Goal: Task Accomplishment & Management: Manage account settings

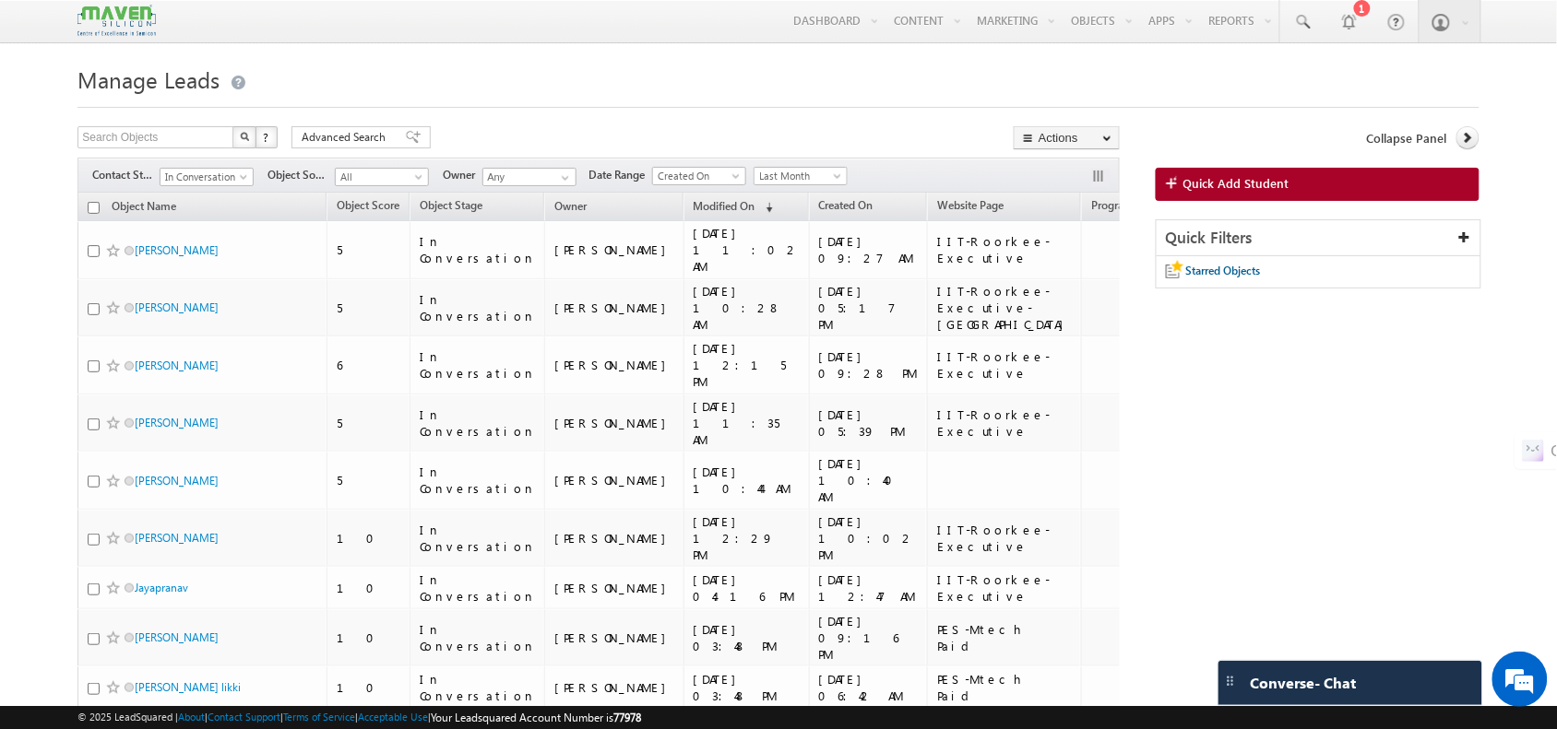
click at [237, 190] on div "Filters Contact Stage In Conversation In Conversation Object Source All All Own…" at bounding box center [597, 175] width 1041 height 35
click at [221, 185] on span "In Conversation" at bounding box center [204, 177] width 88 height 17
click at [207, 199] on link "All" at bounding box center [207, 198] width 93 height 17
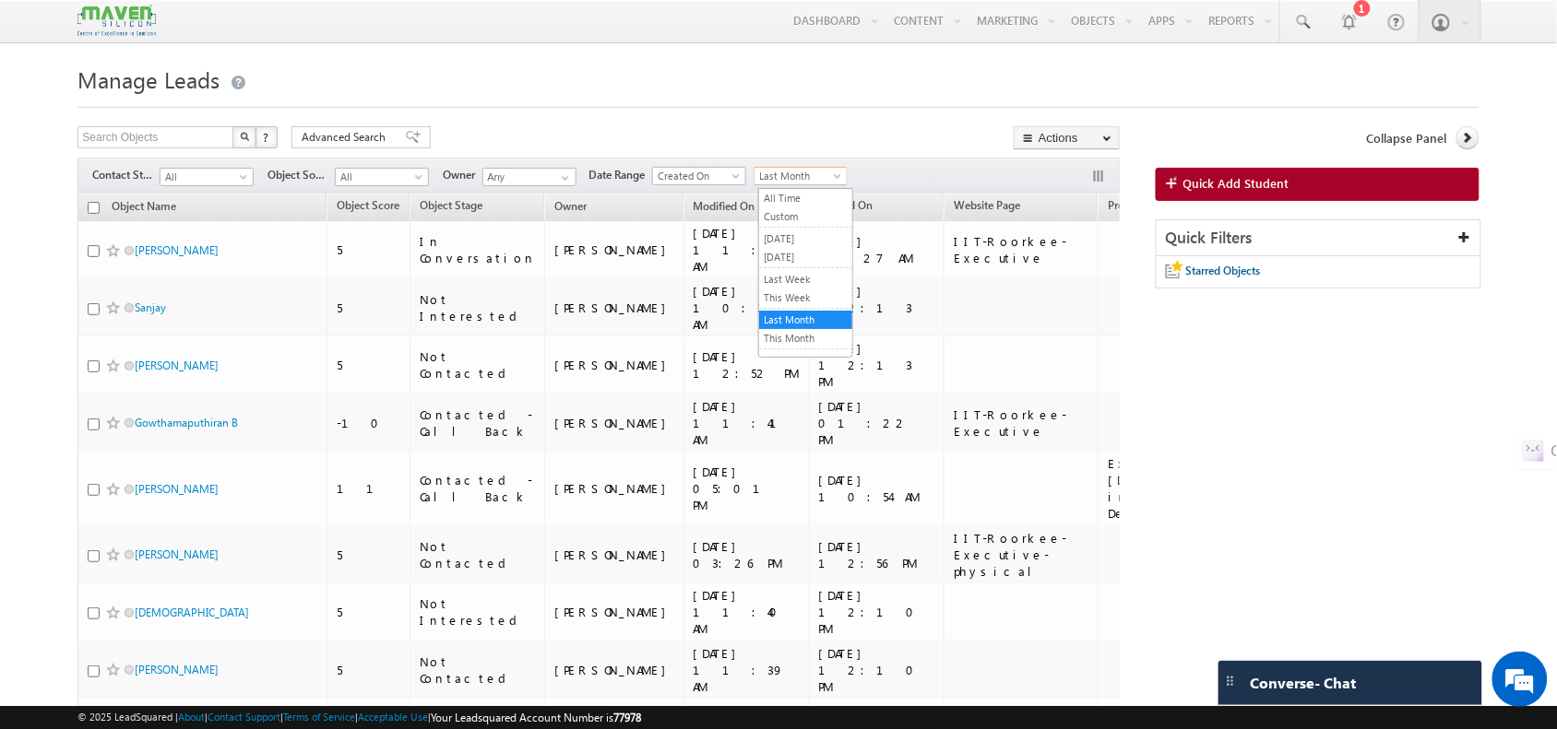
click at [827, 172] on span "Last Month" at bounding box center [798, 176] width 88 height 17
click at [812, 341] on link "This Month" at bounding box center [805, 338] width 93 height 17
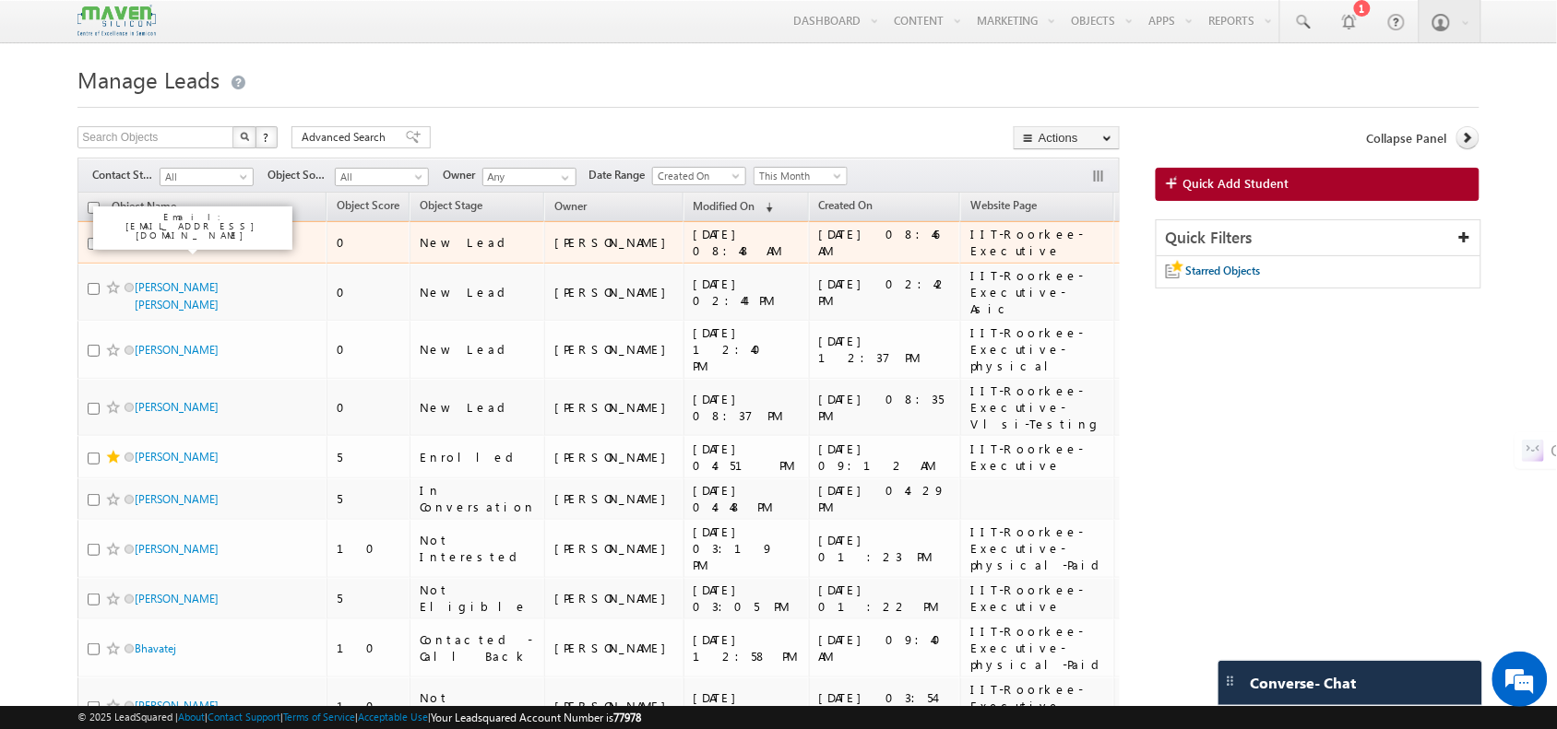
click at [204, 246] on link "ch. [PERSON_NAME]" at bounding box center [185, 242] width 101 height 14
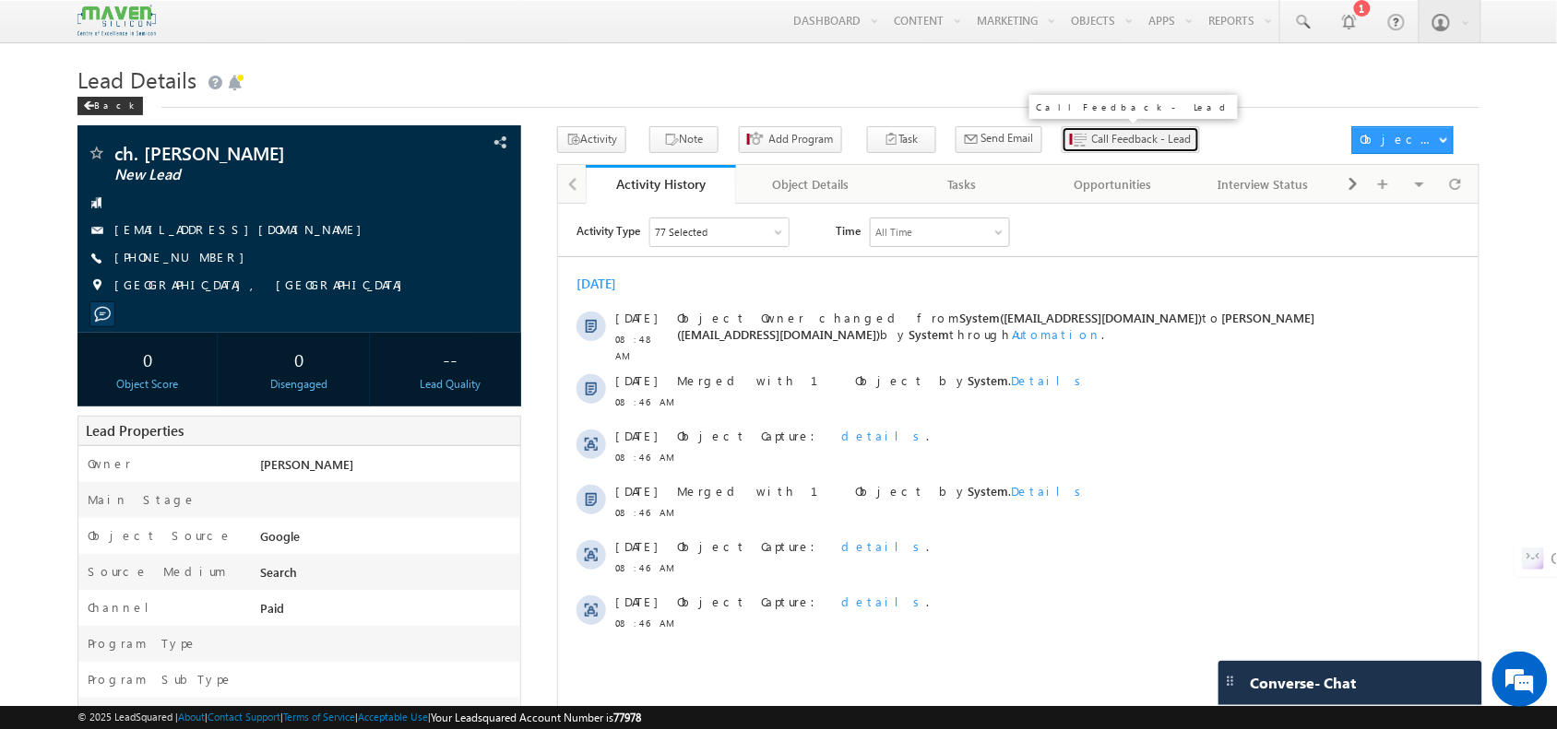
click at [1092, 145] on span "Call Feedback - Lead" at bounding box center [1142, 139] width 100 height 17
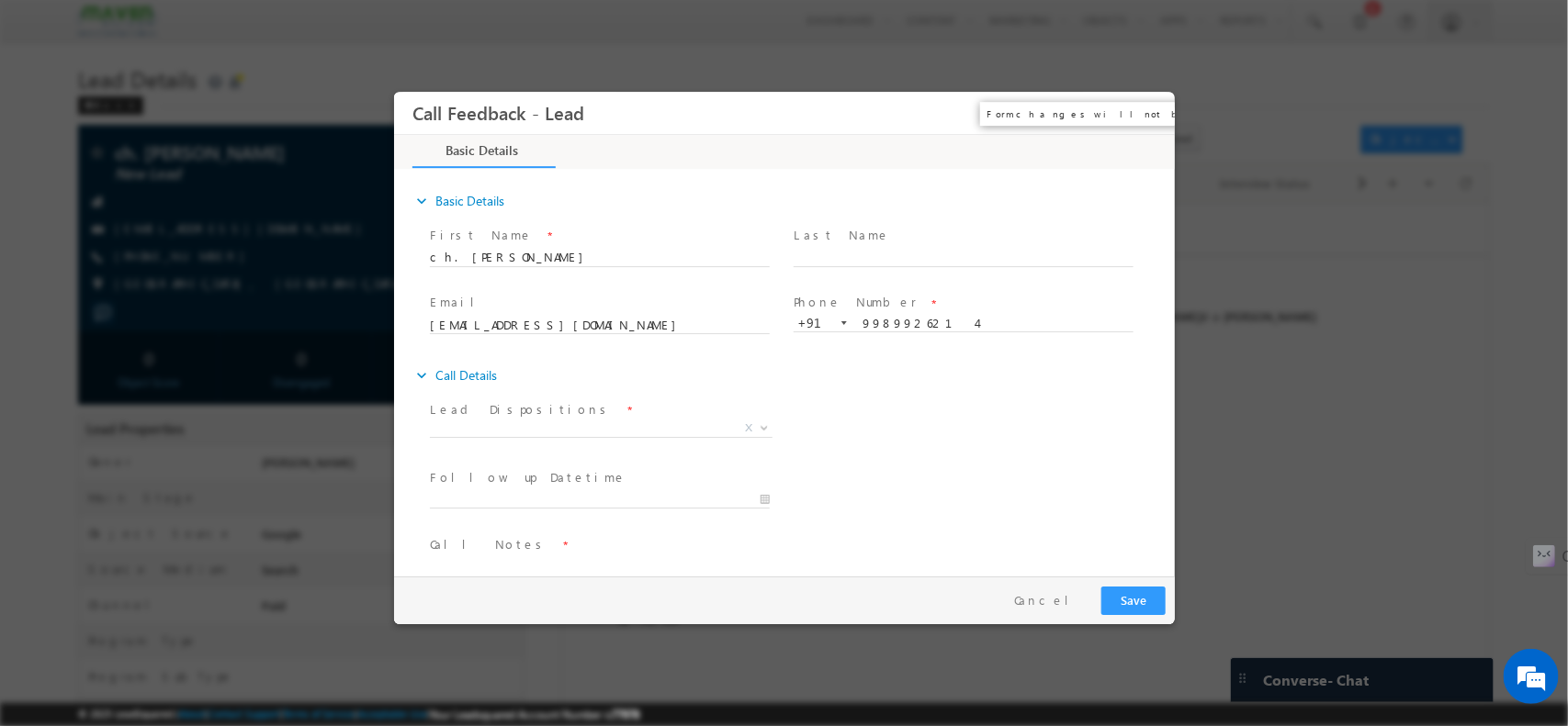
click at [1145, 111] on button "×" at bounding box center [1146, 113] width 31 height 34
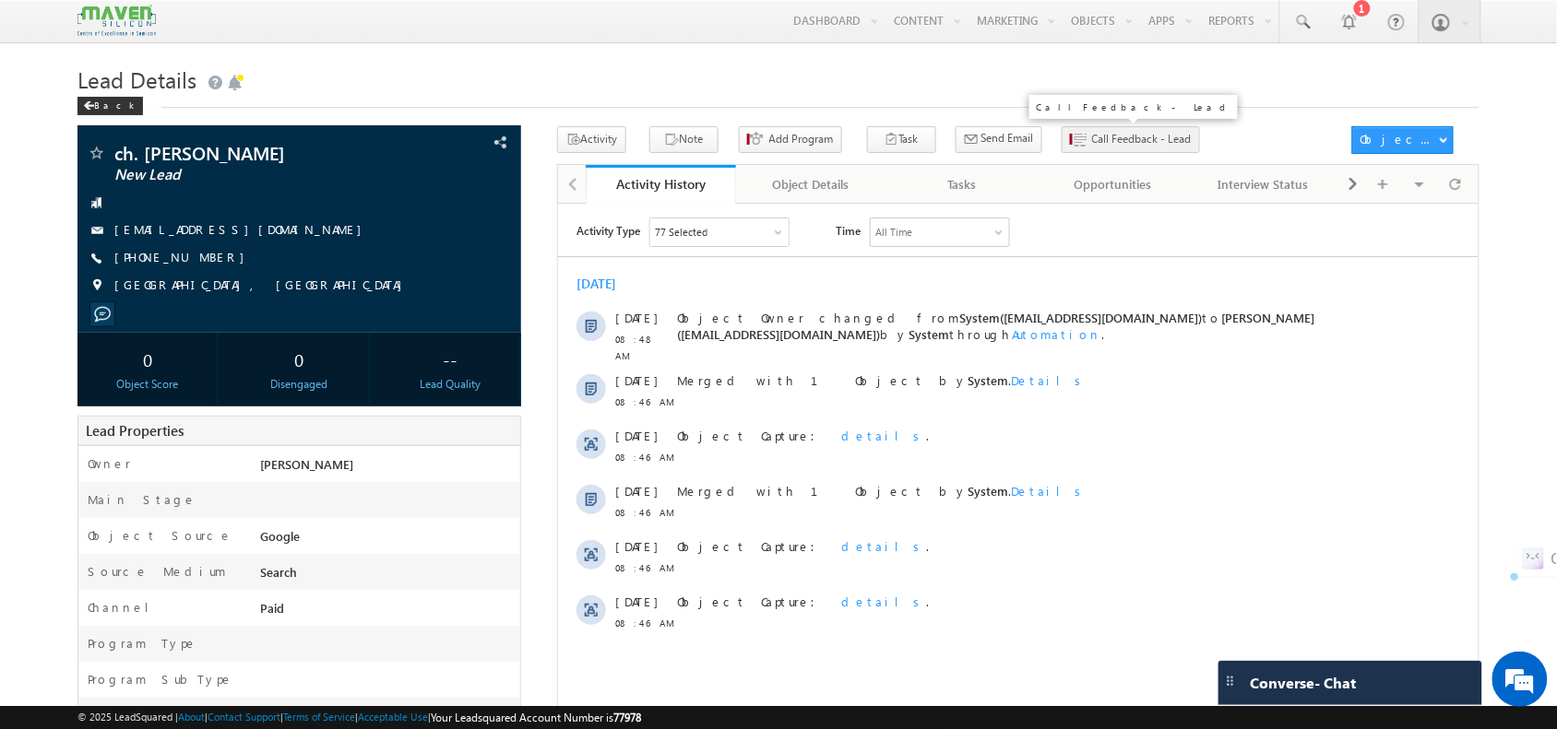
drag, startPoint x: 1080, startPoint y: 157, endPoint x: 1117, endPoint y: 136, distance: 42.1
click at [1117, 136] on span "Call Feedback - Lead" at bounding box center [1134, 143] width 146 height 34
click at [1117, 136] on span "Call Feedback - Lead" at bounding box center [1142, 139] width 100 height 17
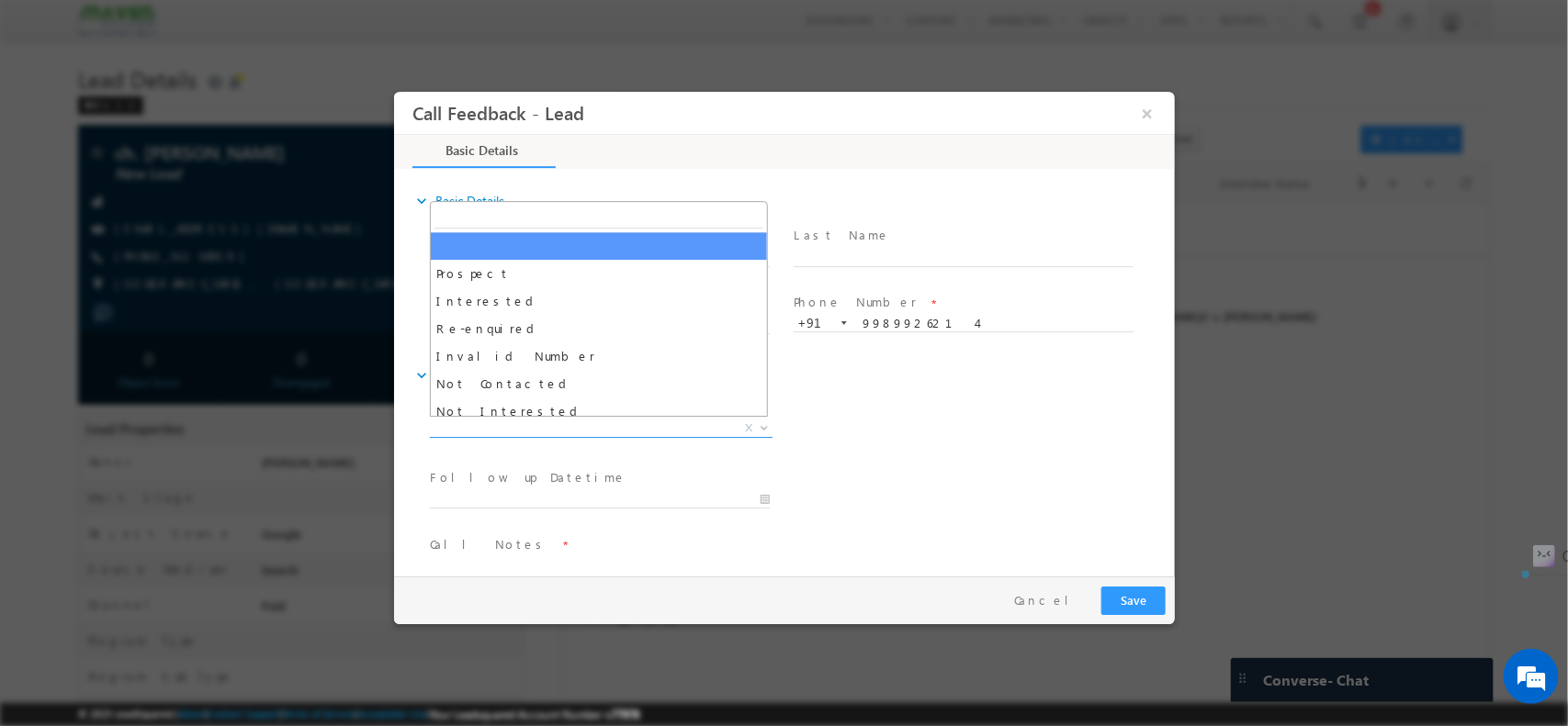
click at [585, 420] on span "X" at bounding box center [601, 428] width 343 height 18
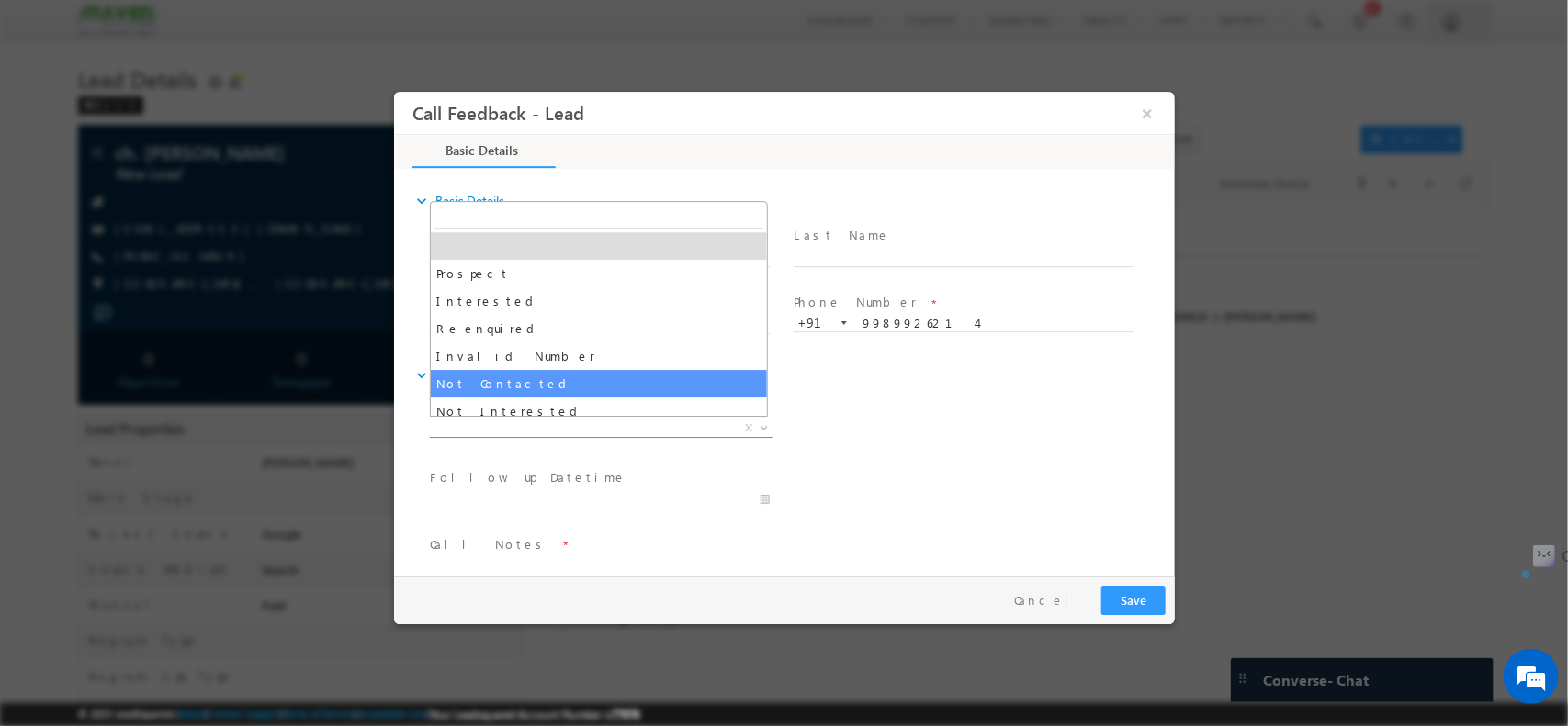
select select "Not Contacted"
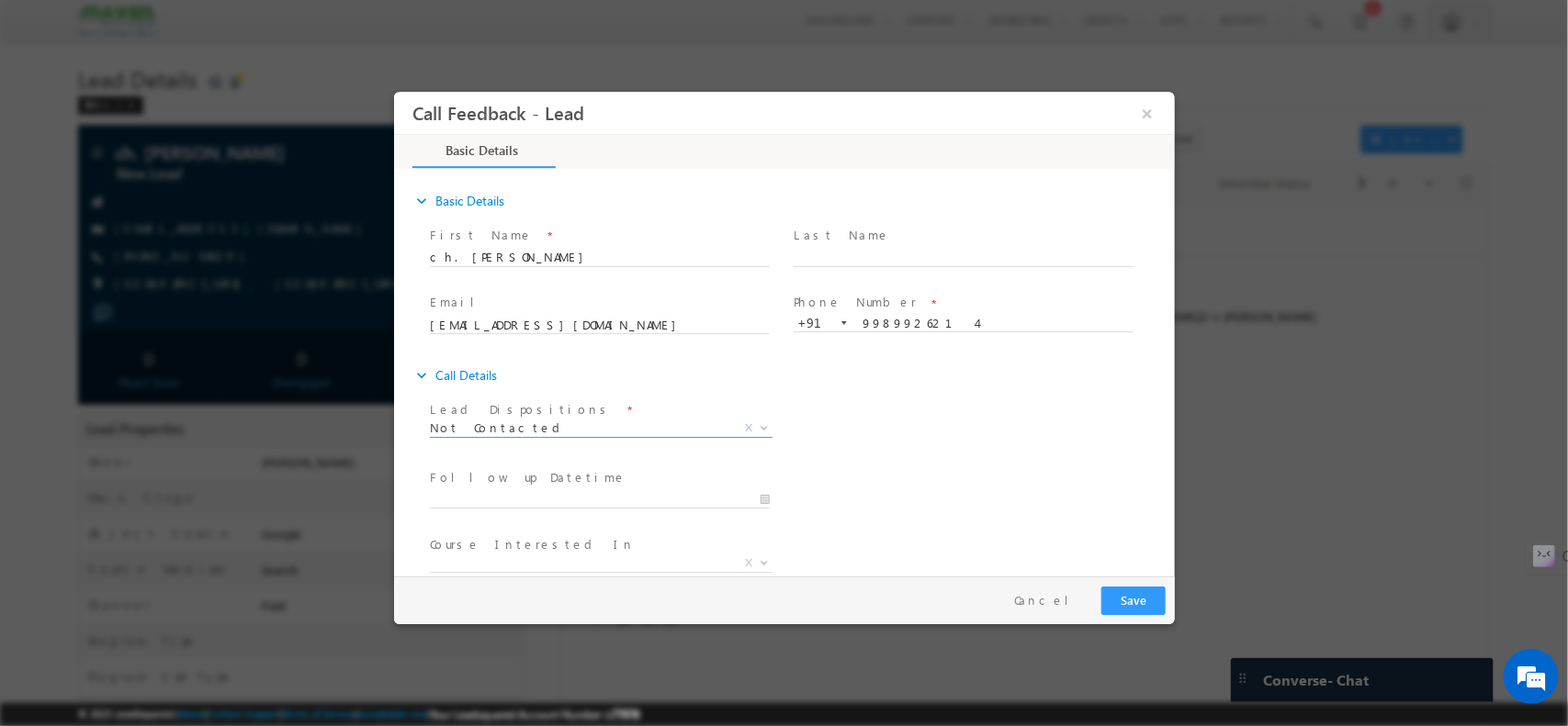
scroll to position [99, 0]
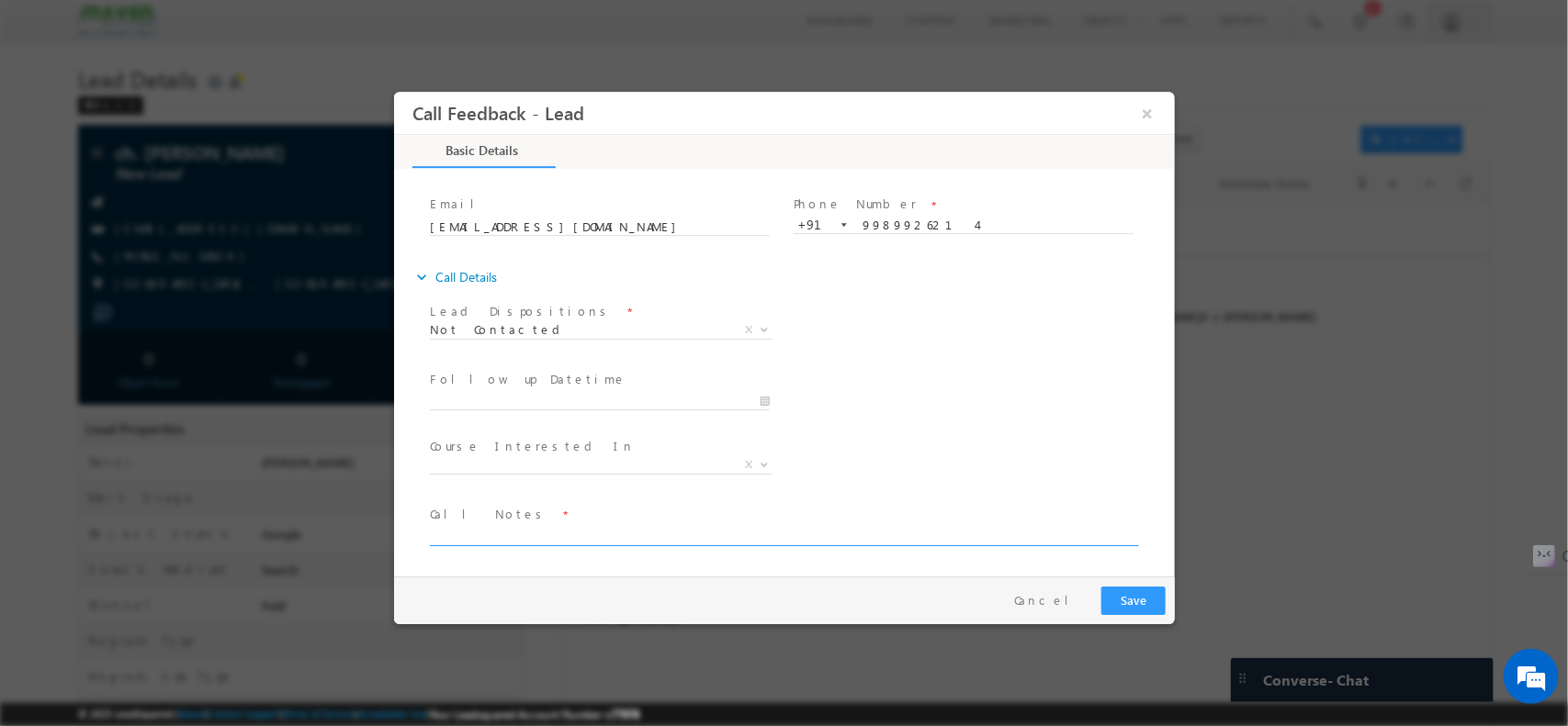
click at [545, 535] on textarea at bounding box center [782, 535] width 706 height 21
type textarea "out of service /"
click at [1151, 613] on button "Save" at bounding box center [1133, 600] width 65 height 29
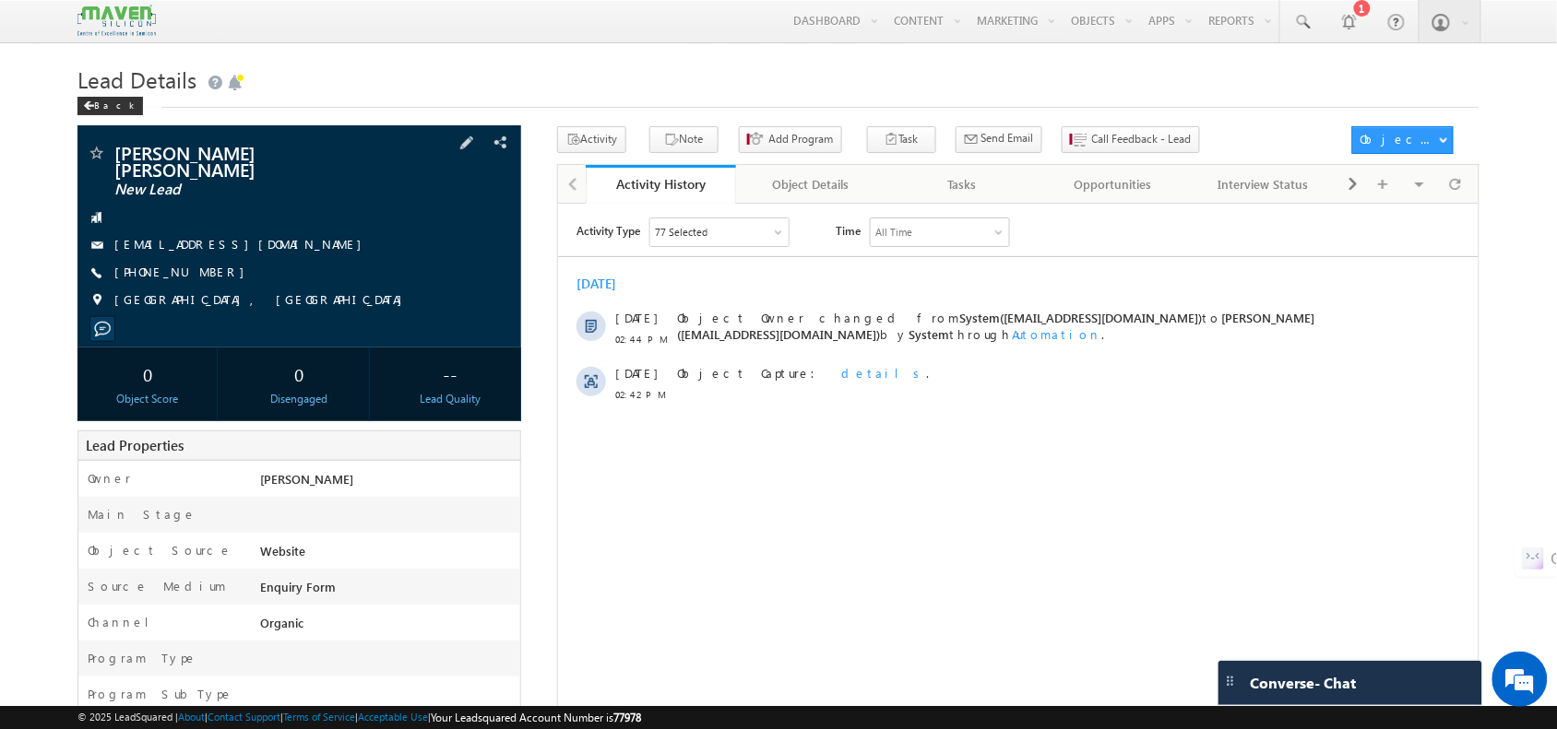
click at [186, 264] on span "[PHONE_NUMBER]" at bounding box center [183, 273] width 139 height 18
click at [196, 264] on span "[PHONE_NUMBER]" at bounding box center [183, 273] width 139 height 18
copy span "8767551738"
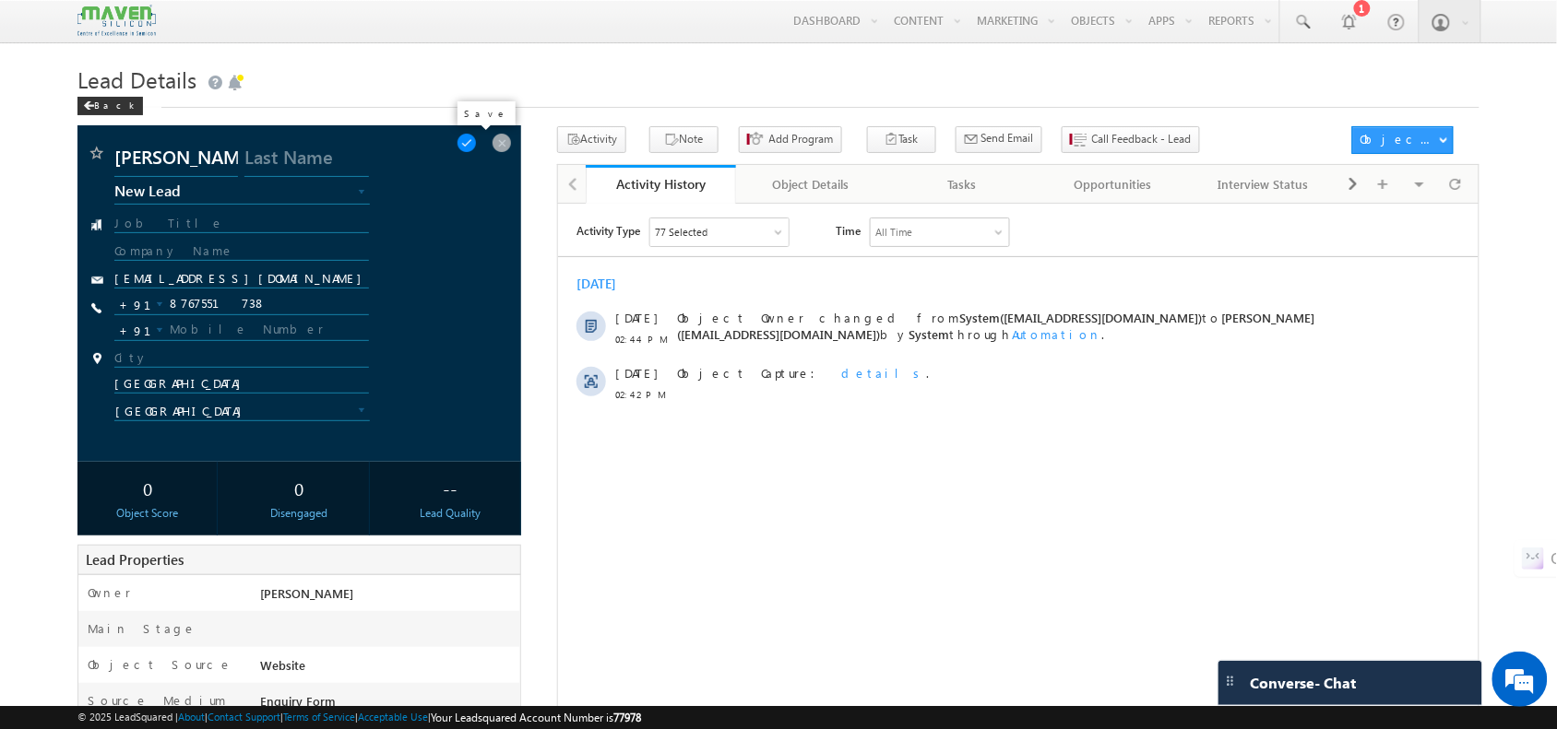
click at [477, 136] on span at bounding box center [466, 143] width 20 height 20
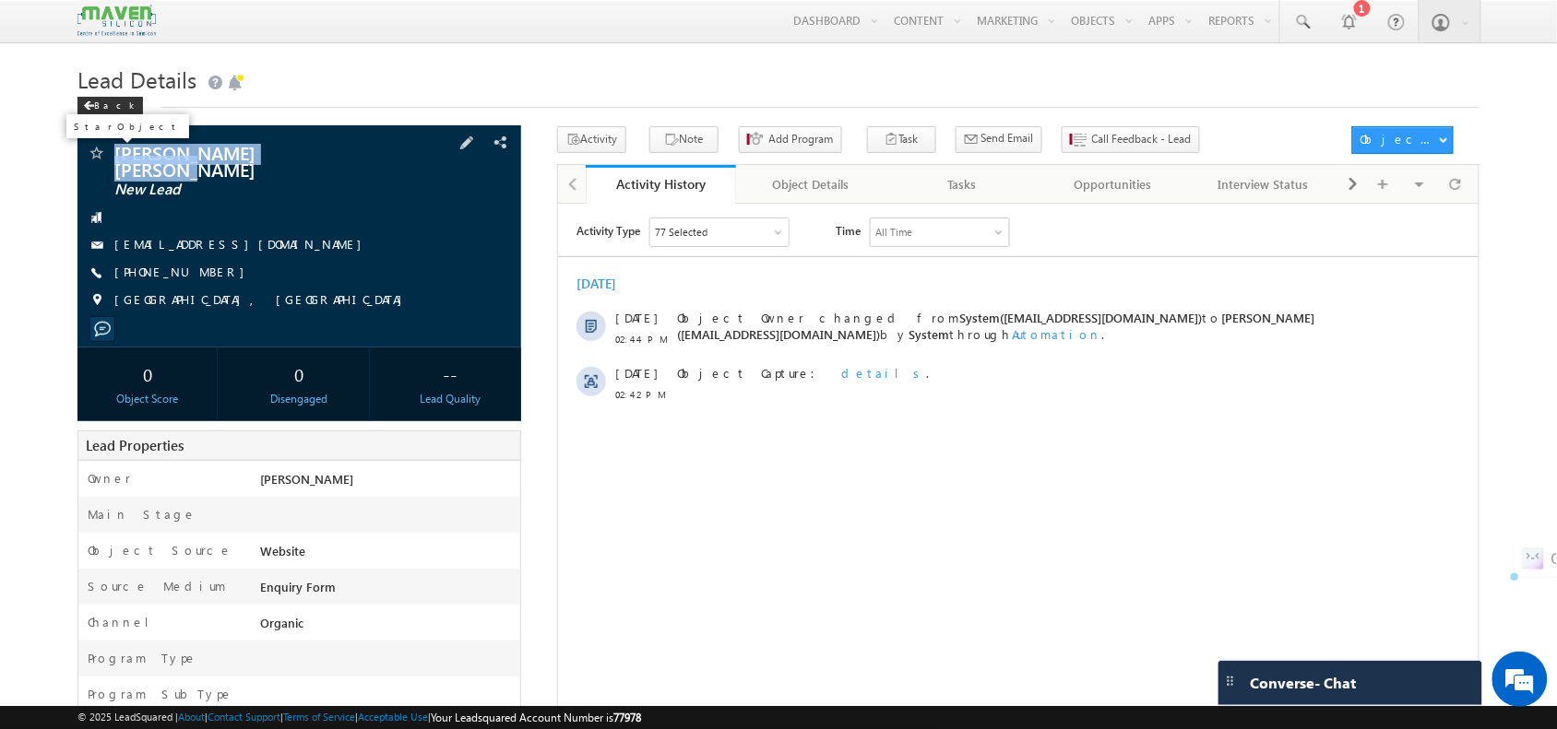
drag, startPoint x: 314, startPoint y: 162, endPoint x: 104, endPoint y: 149, distance: 210.7
click at [104, 149] on div "Lavangare Soham Satish New Lead" at bounding box center [299, 153] width 424 height 18
copy div "Lavangare Soham Satish"
click at [1092, 144] on span "Call Feedback - Lead" at bounding box center [1142, 139] width 100 height 17
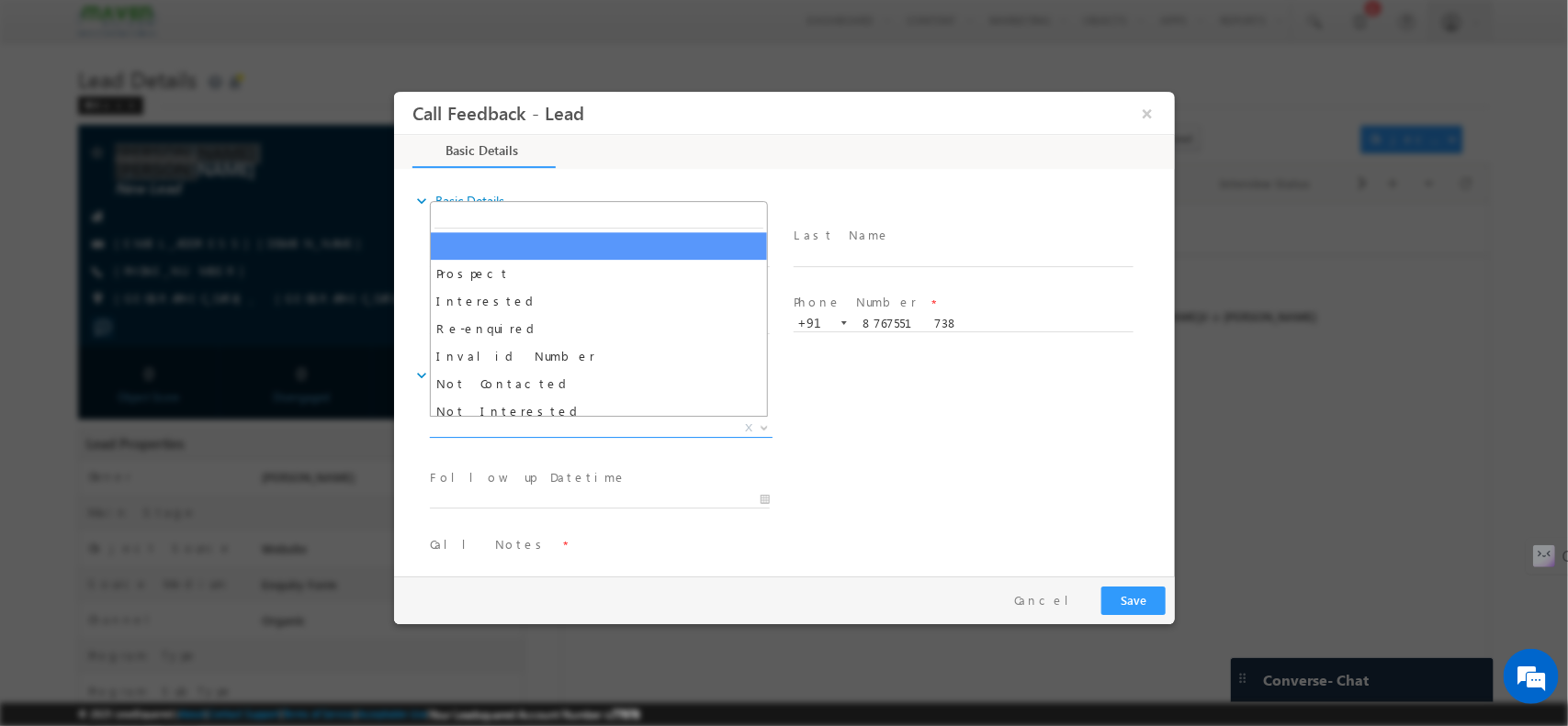
click at [568, 419] on span "X" at bounding box center [601, 428] width 343 height 18
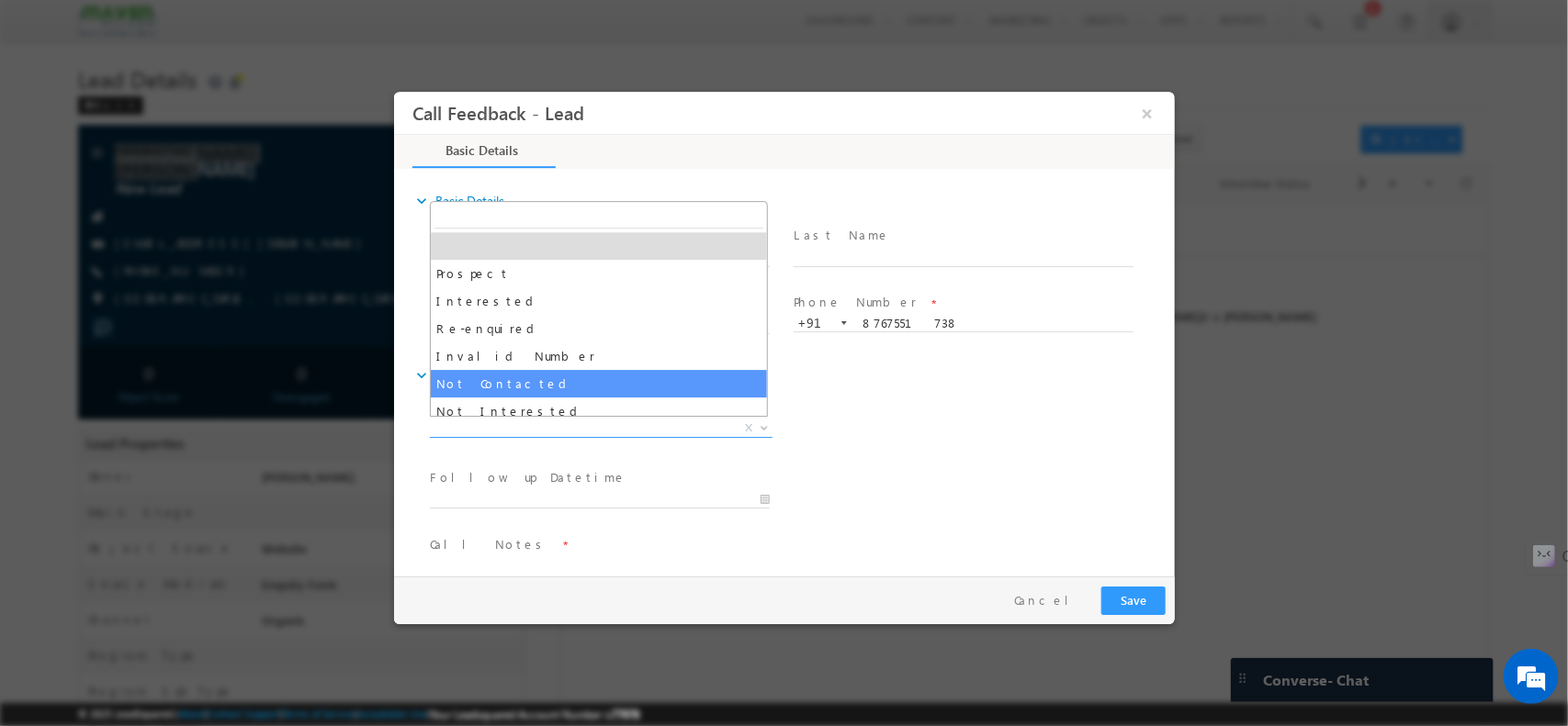
select select "Not Contacted"
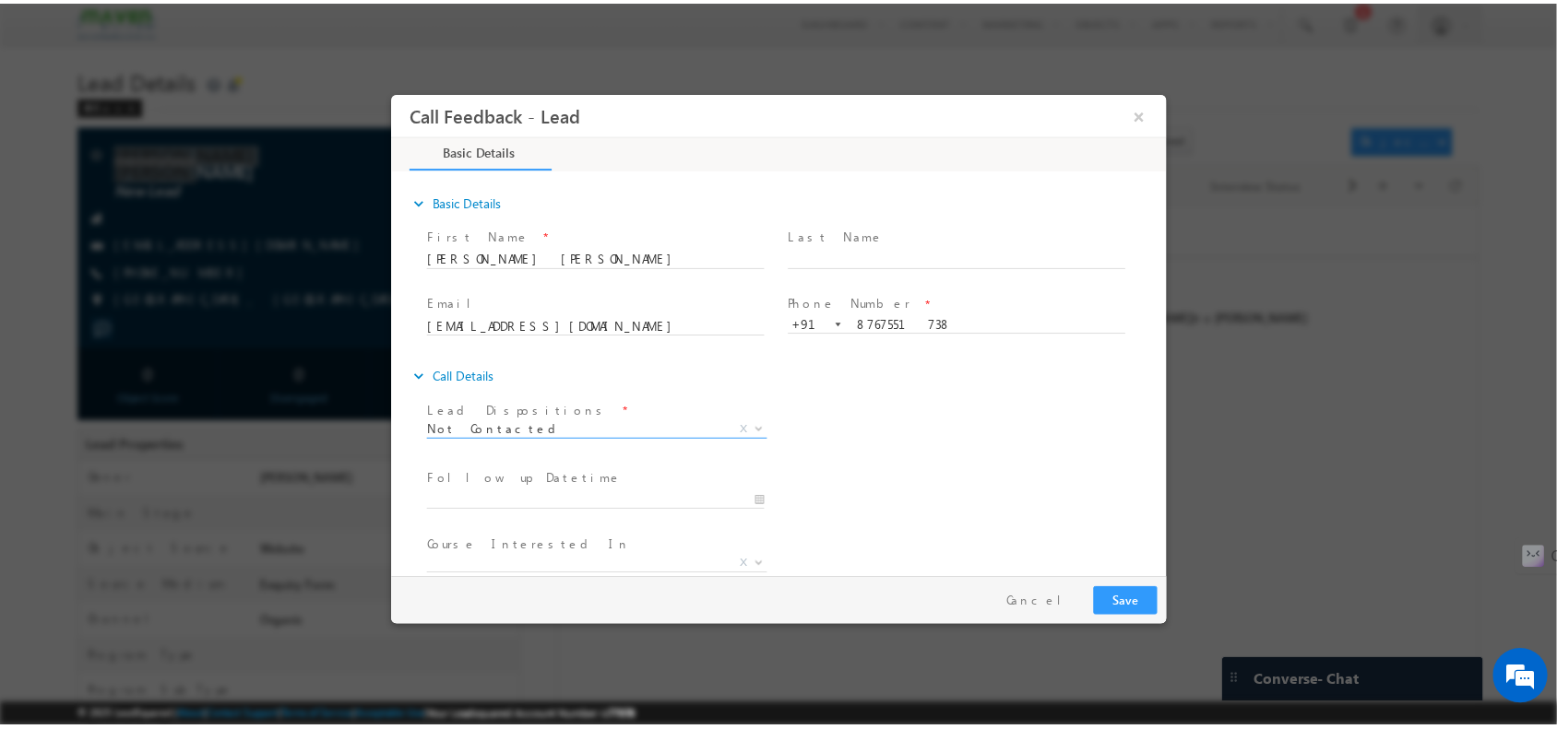
scroll to position [99, 0]
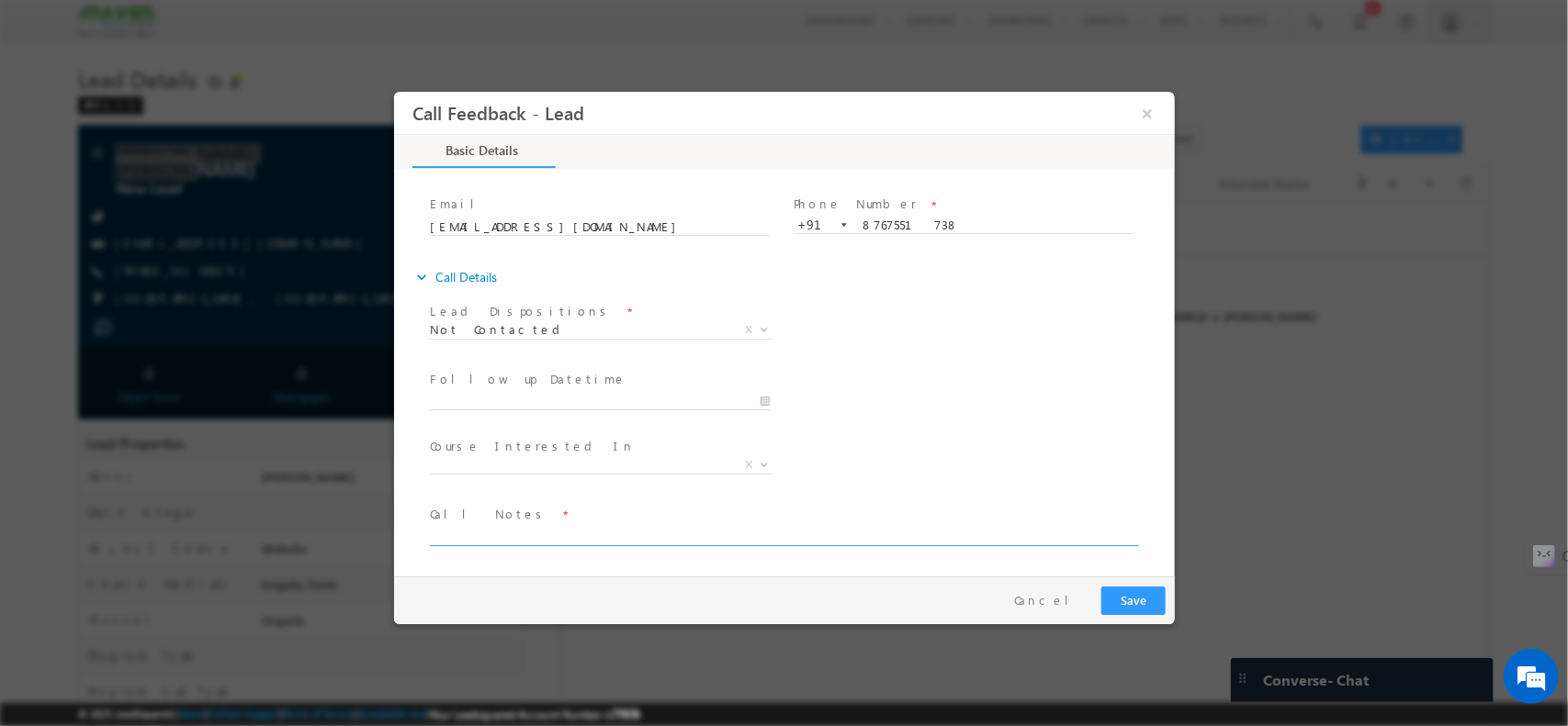
click at [563, 535] on textarea at bounding box center [782, 535] width 706 height 21
type textarea "NPU"
click at [1107, 601] on button "Save" at bounding box center [1133, 600] width 65 height 29
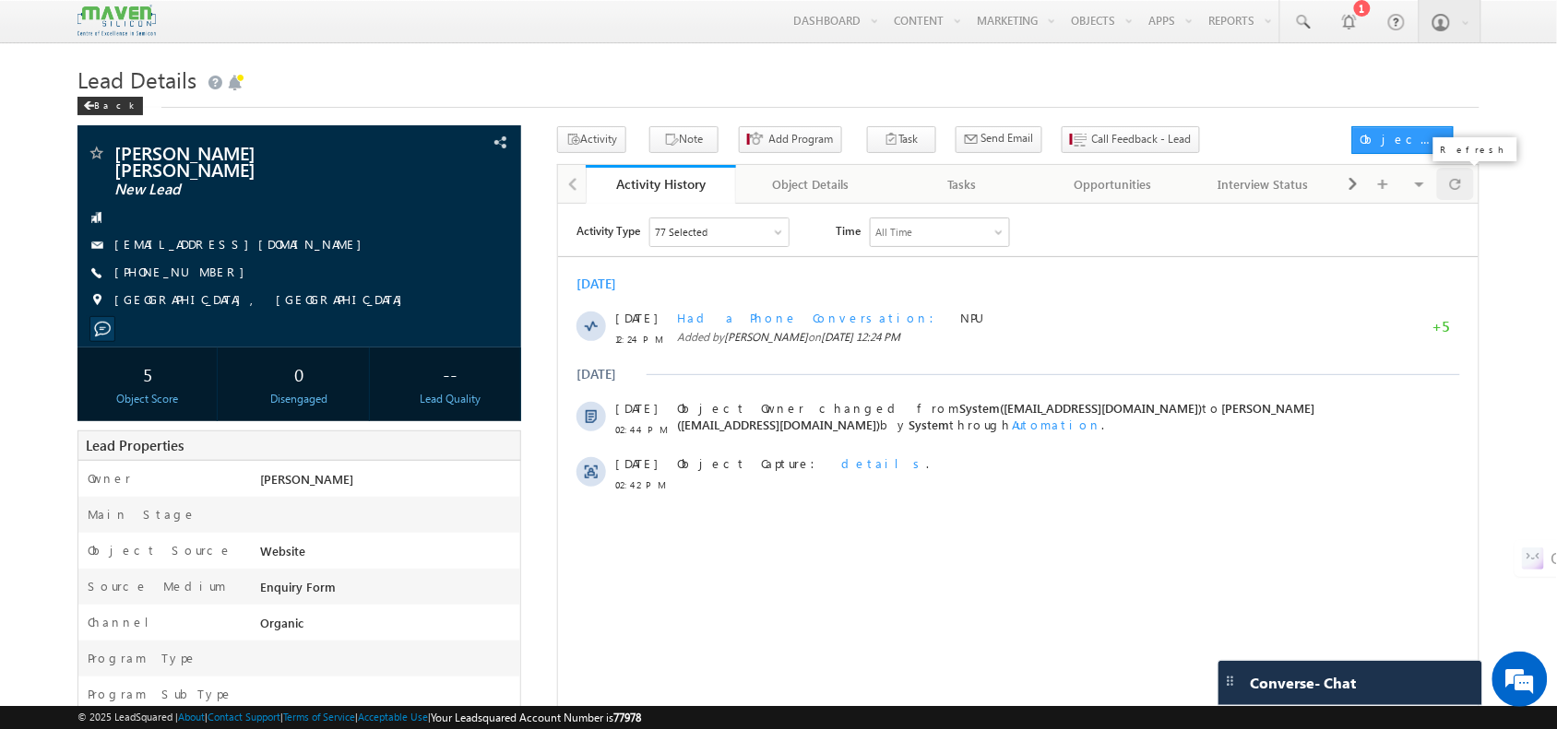
click at [1439, 200] on div at bounding box center [1455, 184] width 36 height 32
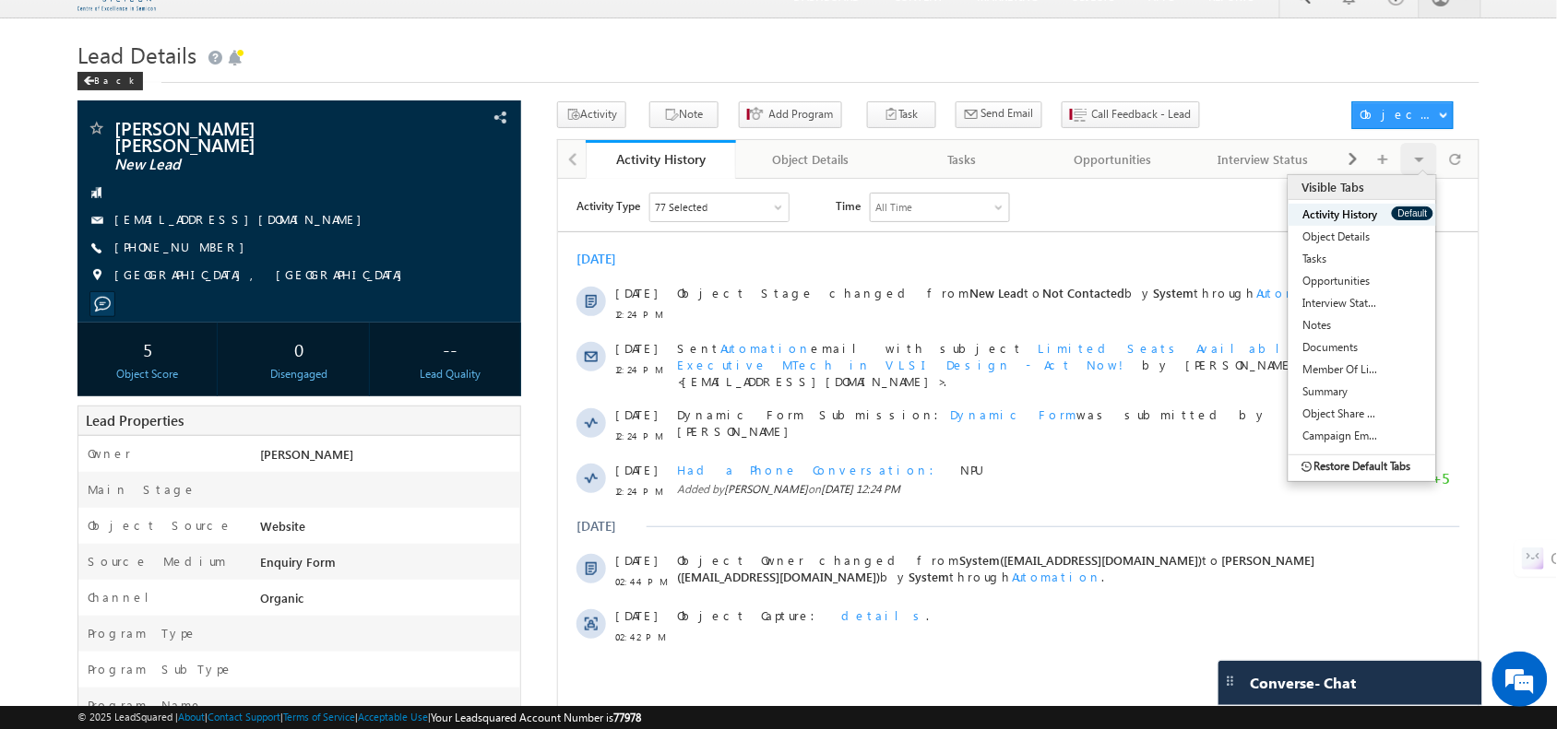
scroll to position [0, 0]
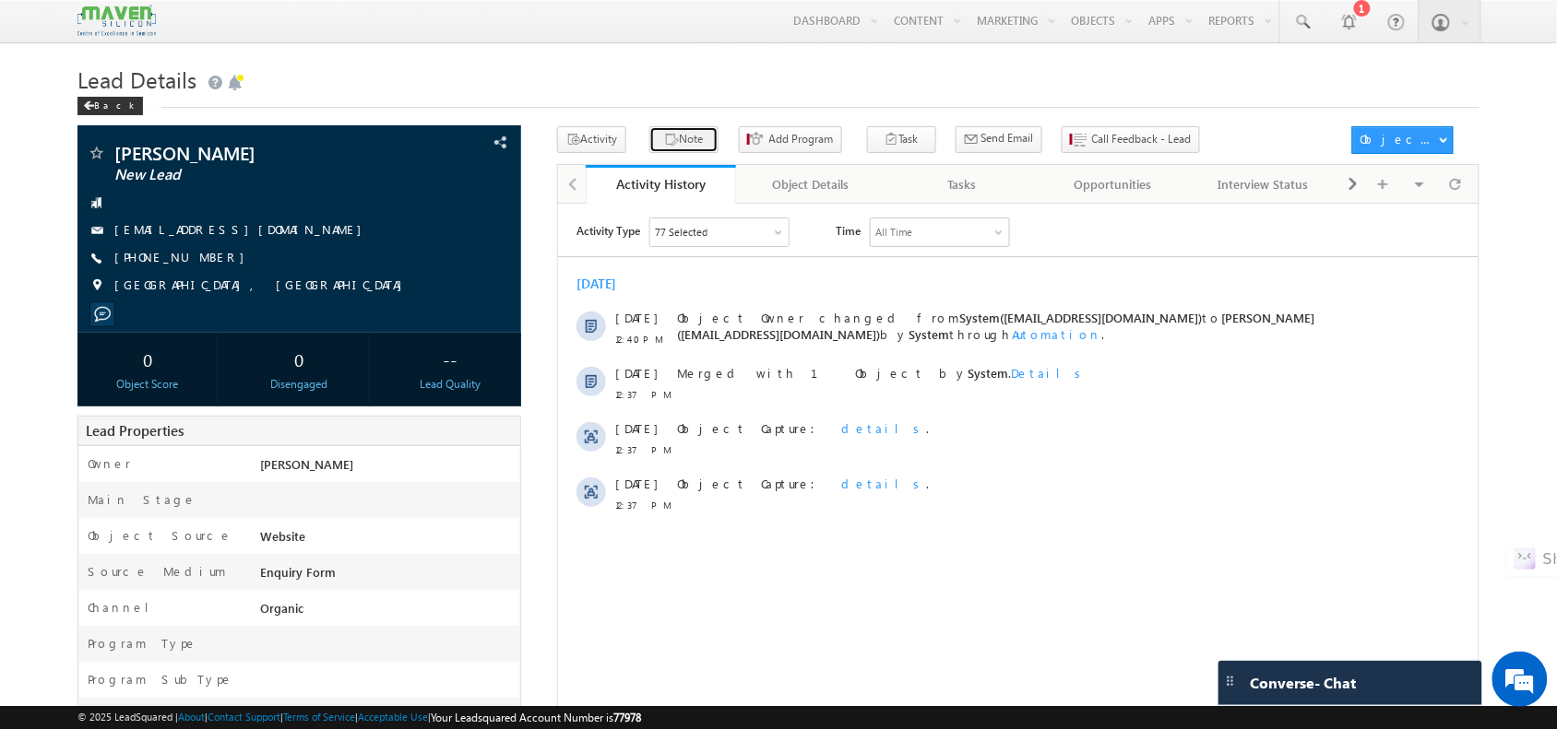
click at [683, 143] on button "Note" at bounding box center [683, 139] width 69 height 27
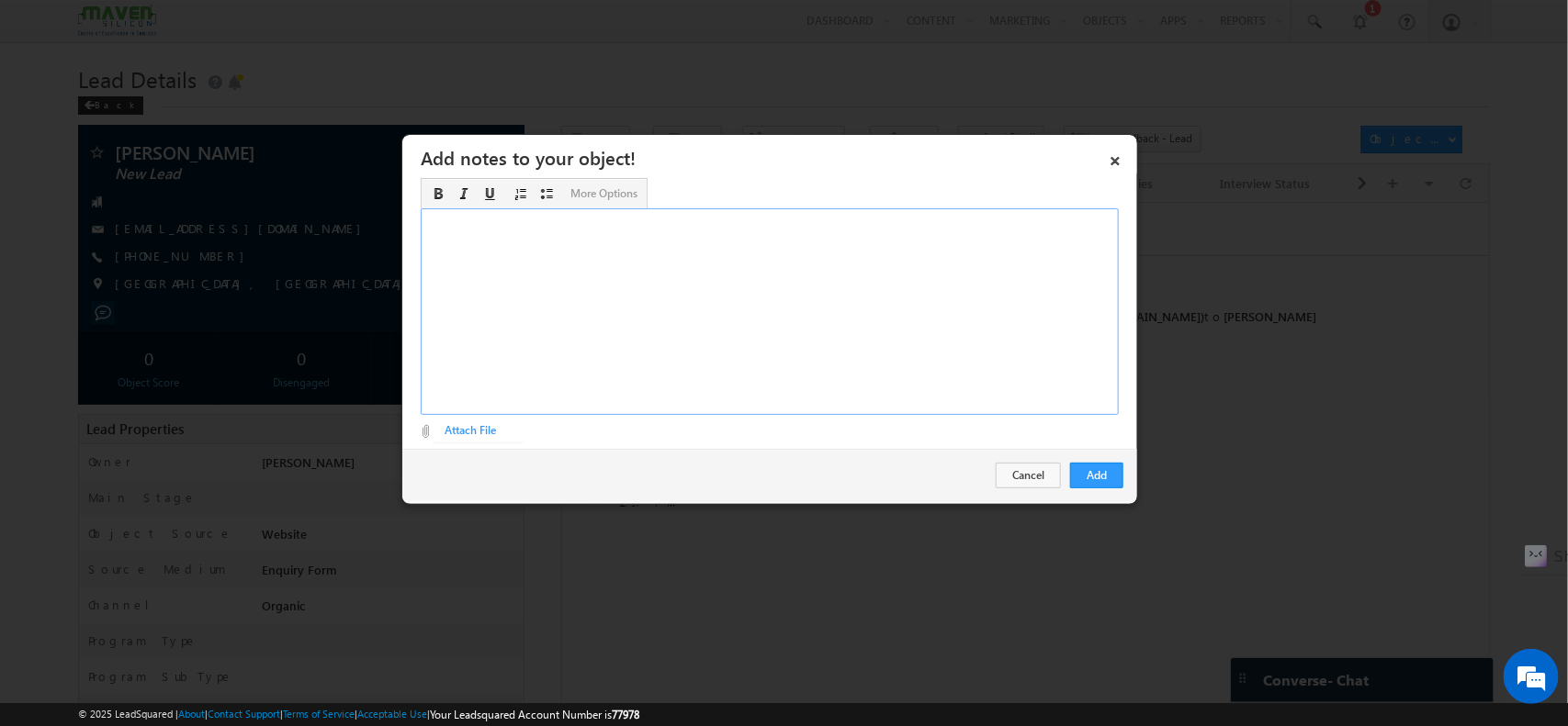
click at [969, 313] on div "Rich Text Editor, Description-inline-editor-div" at bounding box center [769, 311] width 698 height 206
click at [654, 232] on div "Mtech - final year ​" at bounding box center [769, 311] width 698 height 206
click at [600, 212] on div "Mtech - final year ​" at bounding box center [769, 311] width 698 height 206
click at [631, 221] on div "Mtech - final year - interested in PD ​" at bounding box center [769, 311] width 698 height 206
click at [673, 217] on div "Mtech - final year - interested in PD Btech - ECE -9.6 CGPA" at bounding box center [769, 311] width 698 height 206
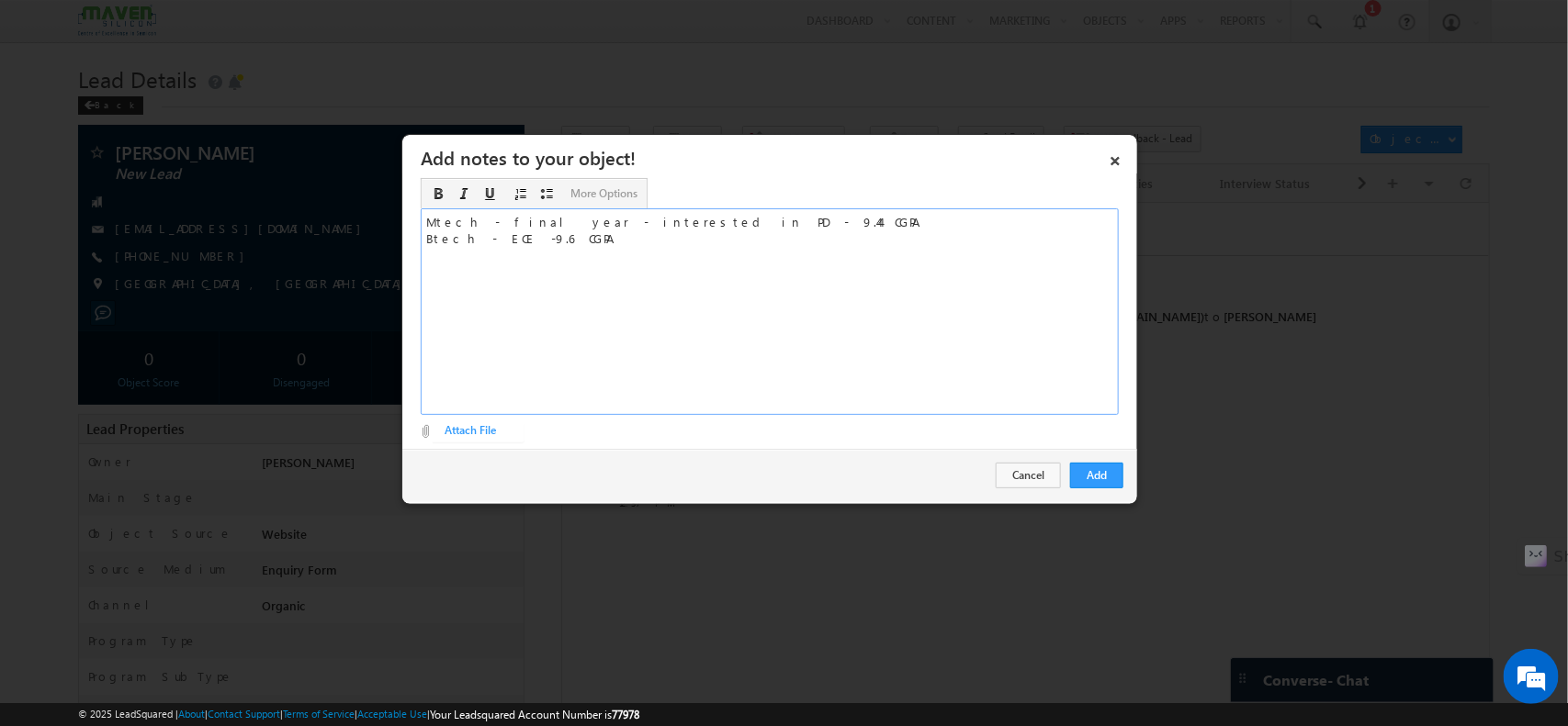
click at [563, 243] on div "Mtech - final year - interested in PD - 9.44 CGPA Btech - ECE -9.6 CGPA" at bounding box center [769, 311] width 698 height 206
click at [1115, 482] on button "Add" at bounding box center [1096, 476] width 53 height 26
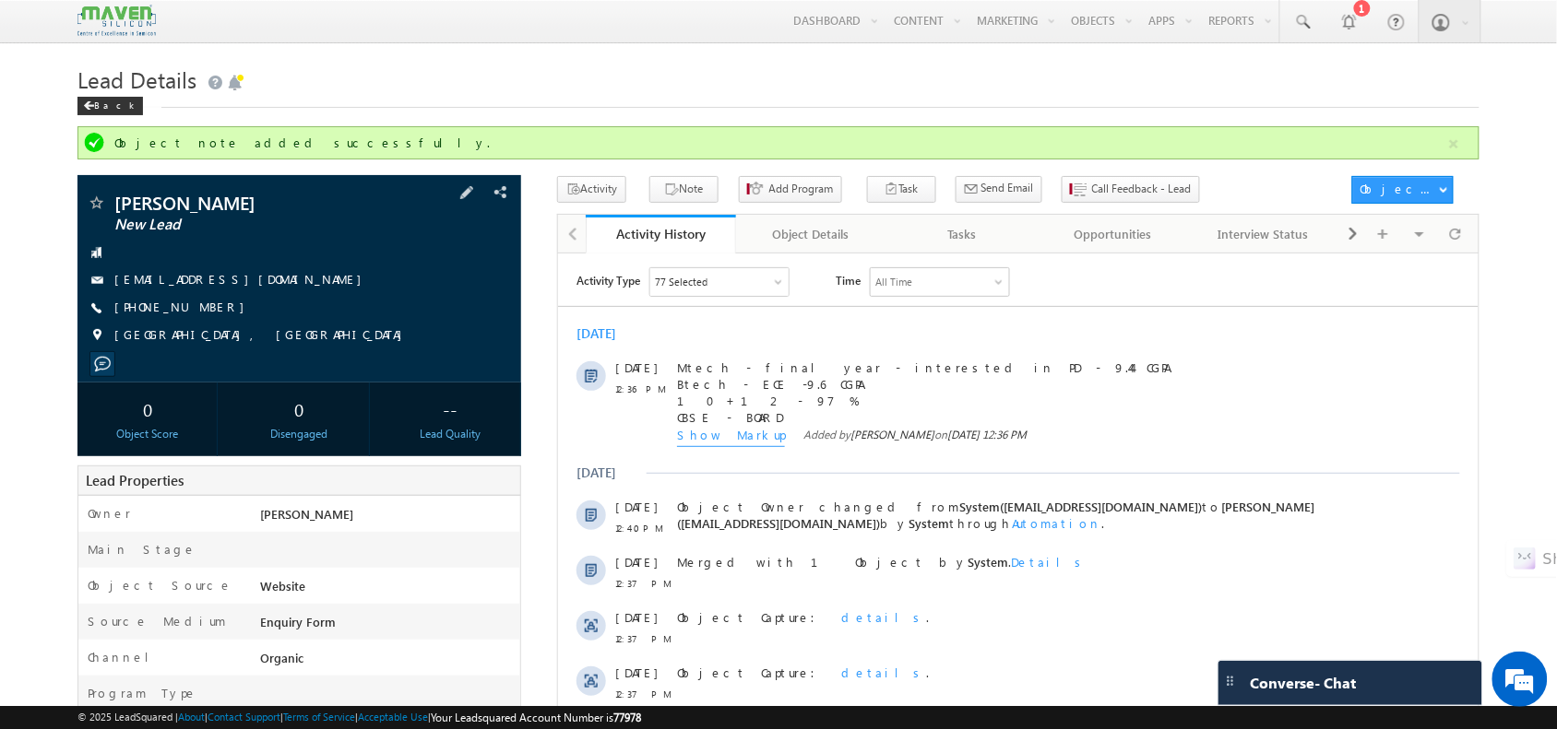
click at [187, 309] on span "+91-6238556264" at bounding box center [183, 308] width 139 height 18
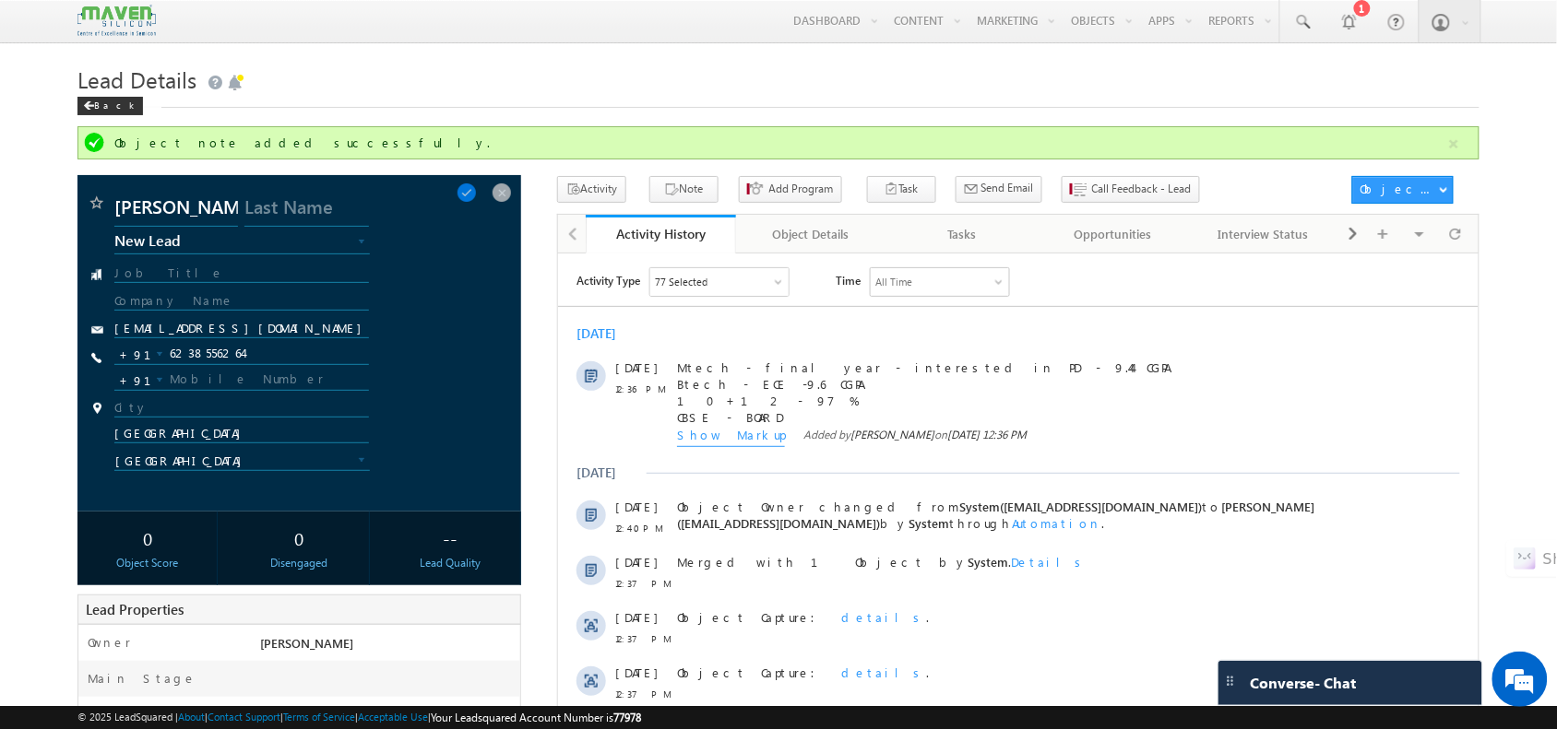
copy span "6238556264"
click at [229, 351] on input "6238556264" at bounding box center [241, 354] width 254 height 22
click at [471, 198] on span at bounding box center [466, 193] width 20 height 20
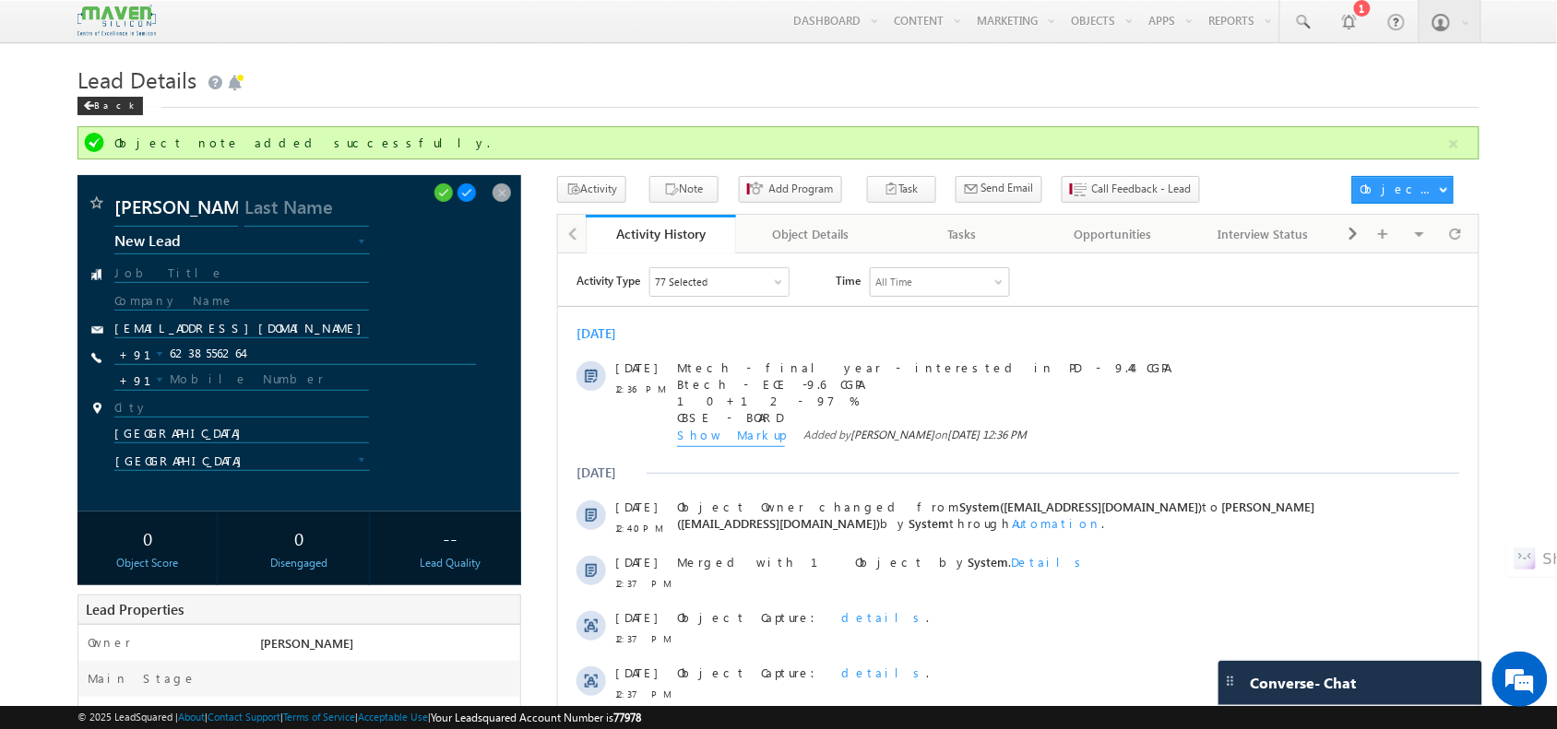
click at [471, 198] on span at bounding box center [466, 193] width 20 height 20
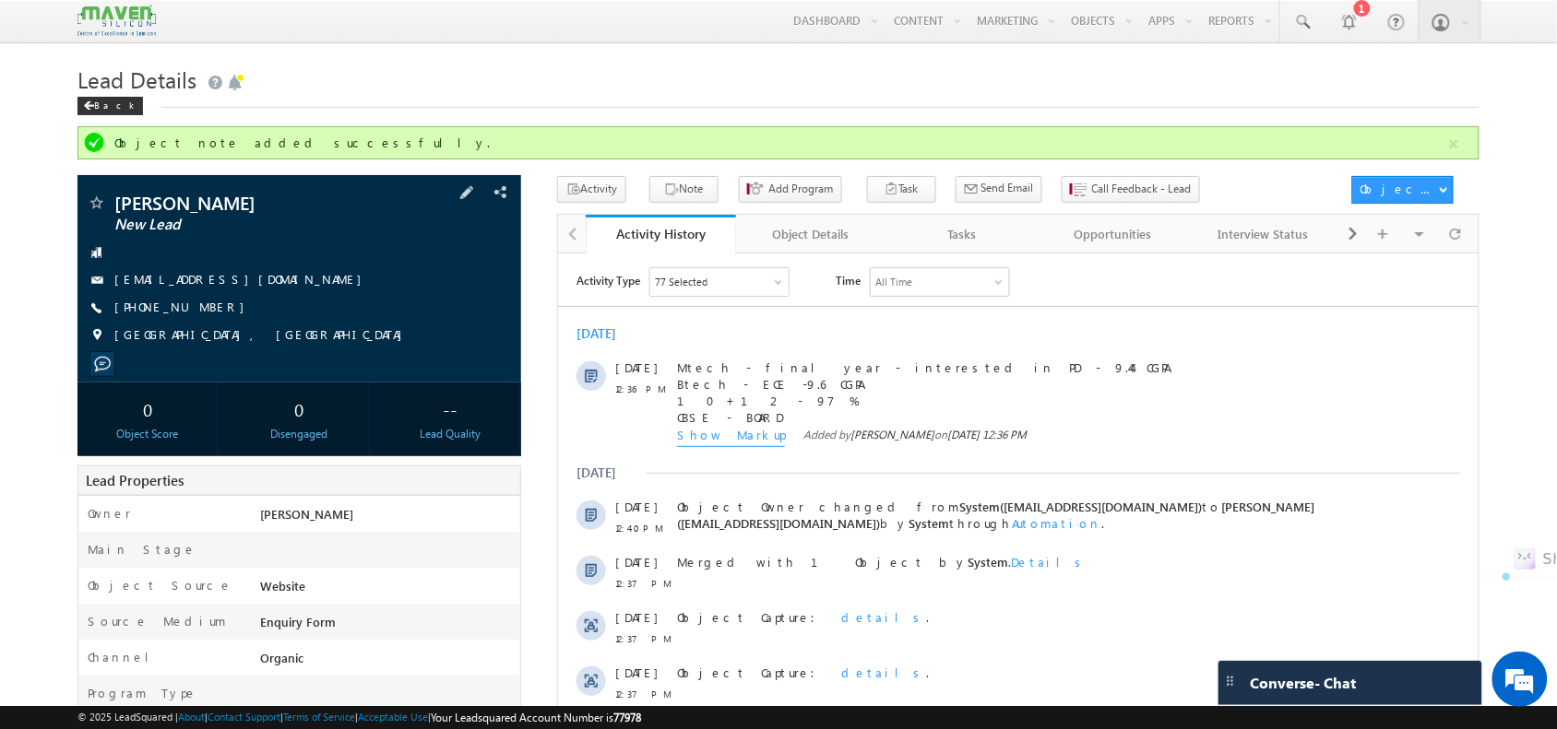
drag, startPoint x: 268, startPoint y: 206, endPoint x: 111, endPoint y: 208, distance: 157.7
click at [111, 208] on div "Neha Maria Essy New Lead" at bounding box center [299, 203] width 424 height 18
copy div "[PERSON_NAME]"
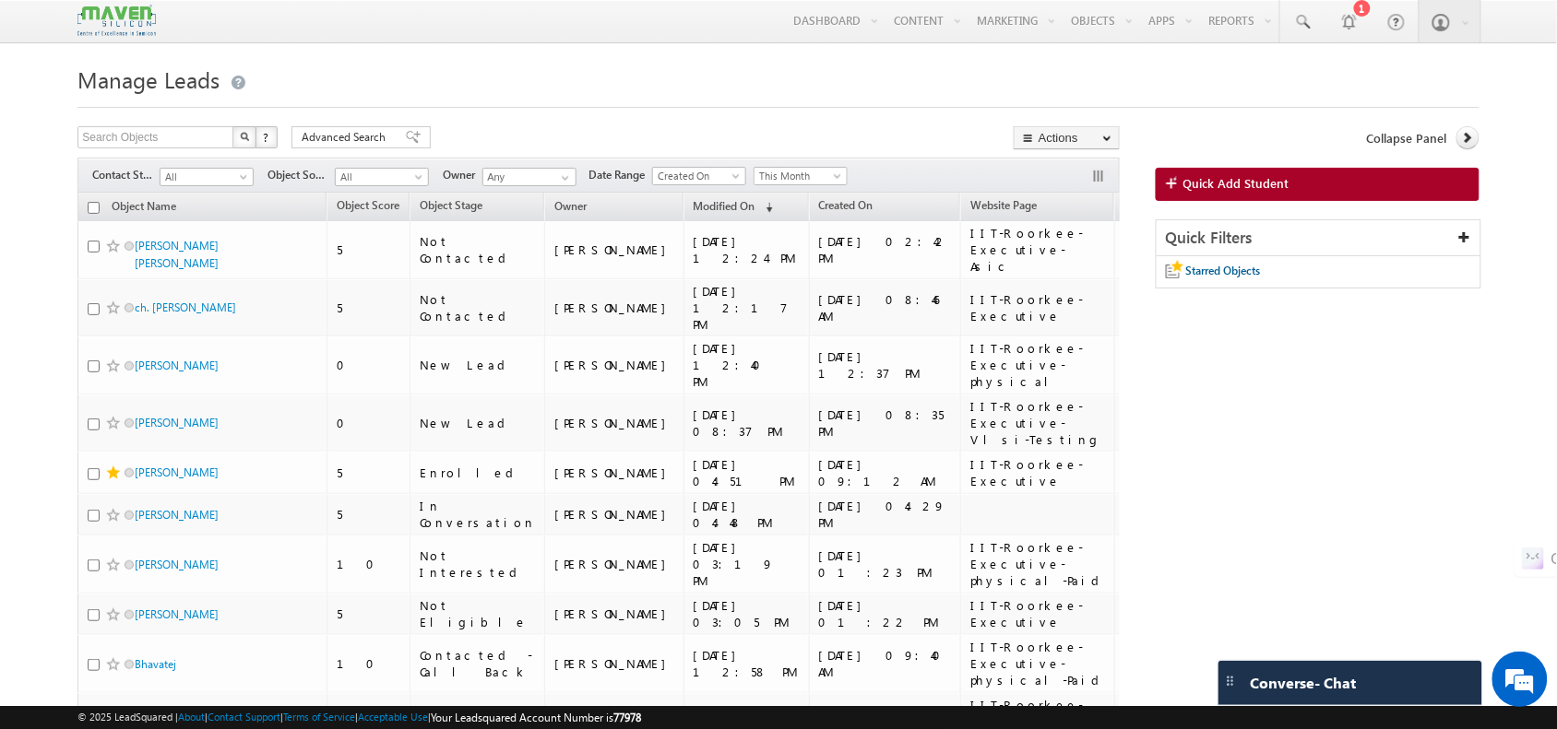
click at [509, 84] on h1 "Manage Leads" at bounding box center [777, 78] width 1401 height 36
click at [364, 33] on div "Menu Shubham lsq6@ maven -sili con.c om crmma ven" at bounding box center [777, 21] width 1401 height 43
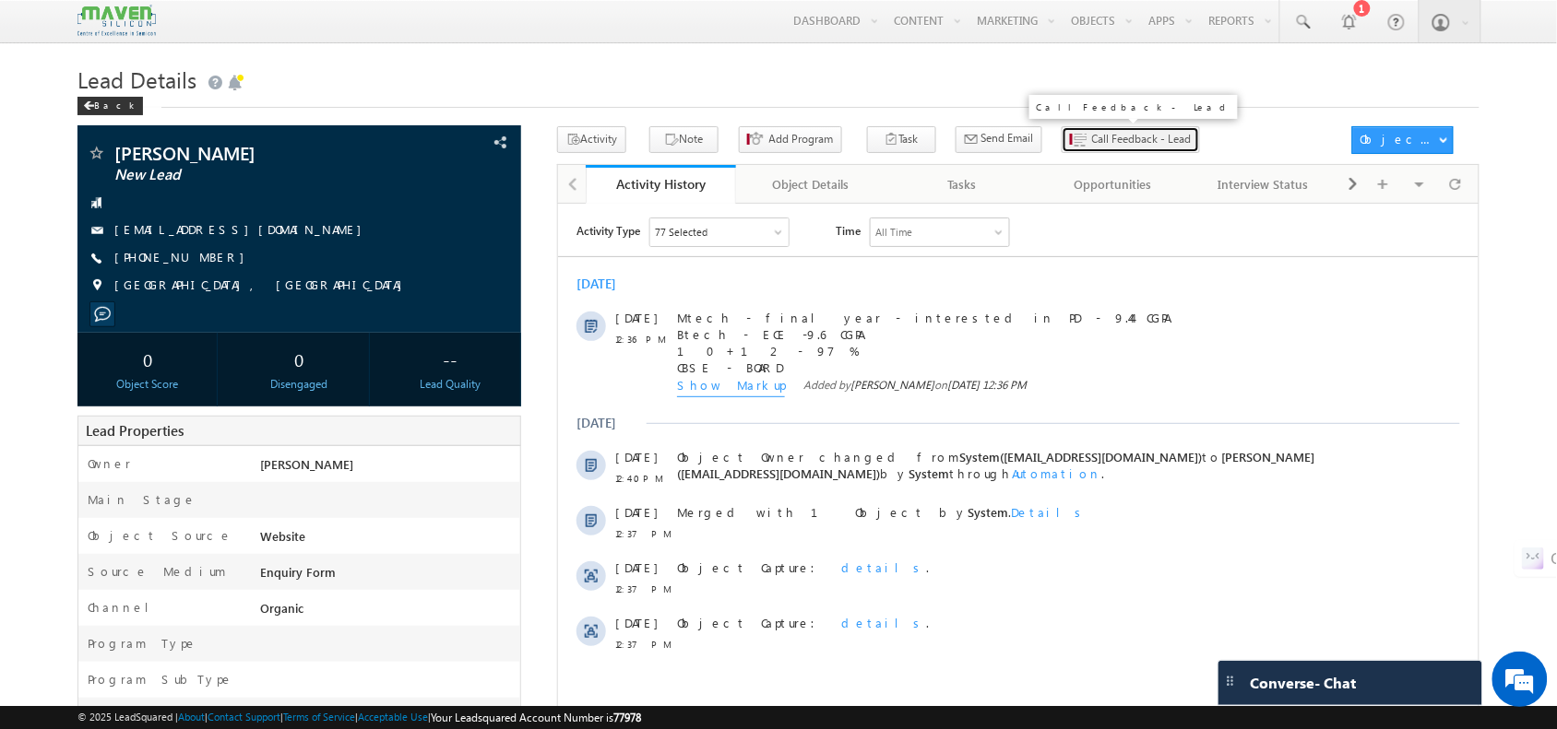
click at [1092, 148] on span "Call Feedback - Lead" at bounding box center [1142, 139] width 100 height 17
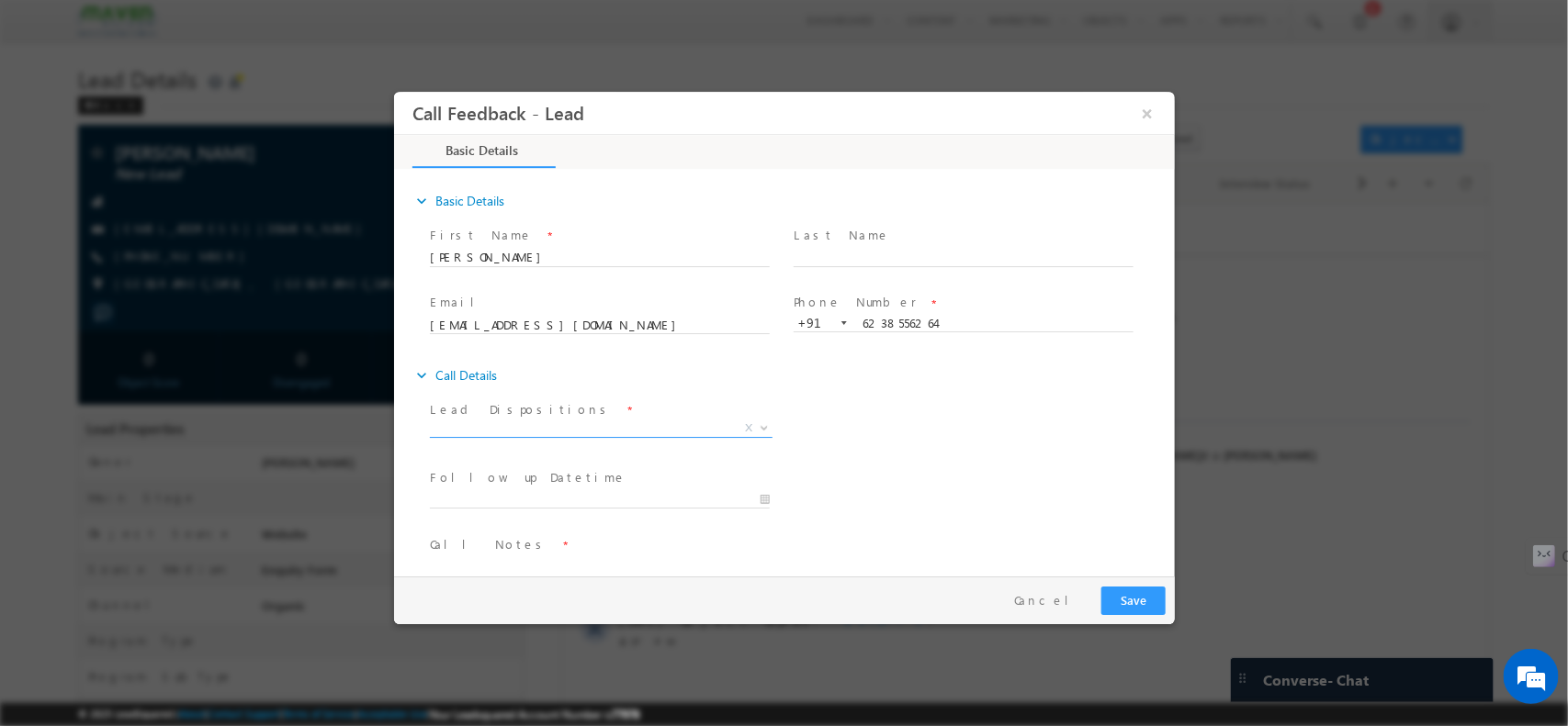
click at [640, 436] on span "X" at bounding box center [601, 431] width 343 height 18
click at [614, 430] on span "X" at bounding box center [601, 428] width 343 height 18
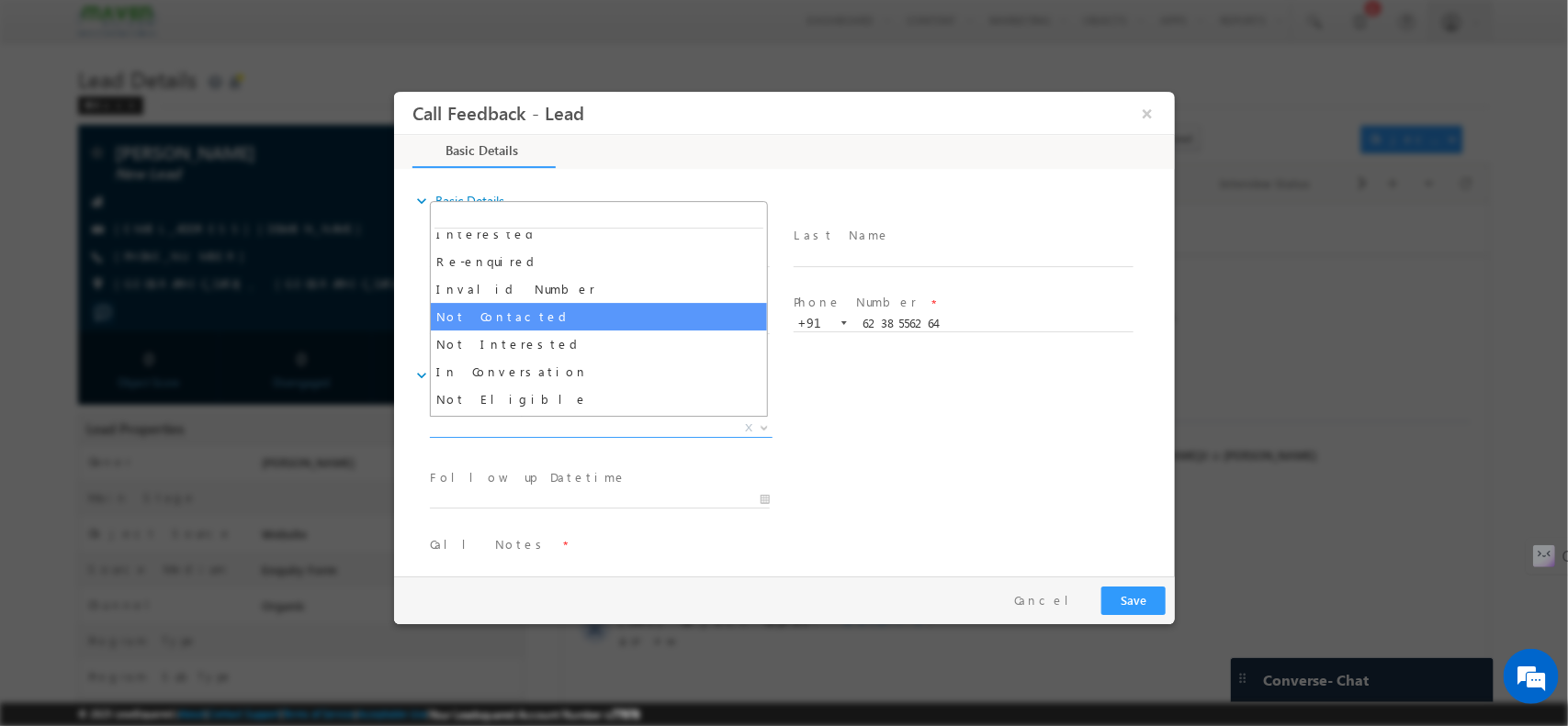
scroll to position [79, 0]
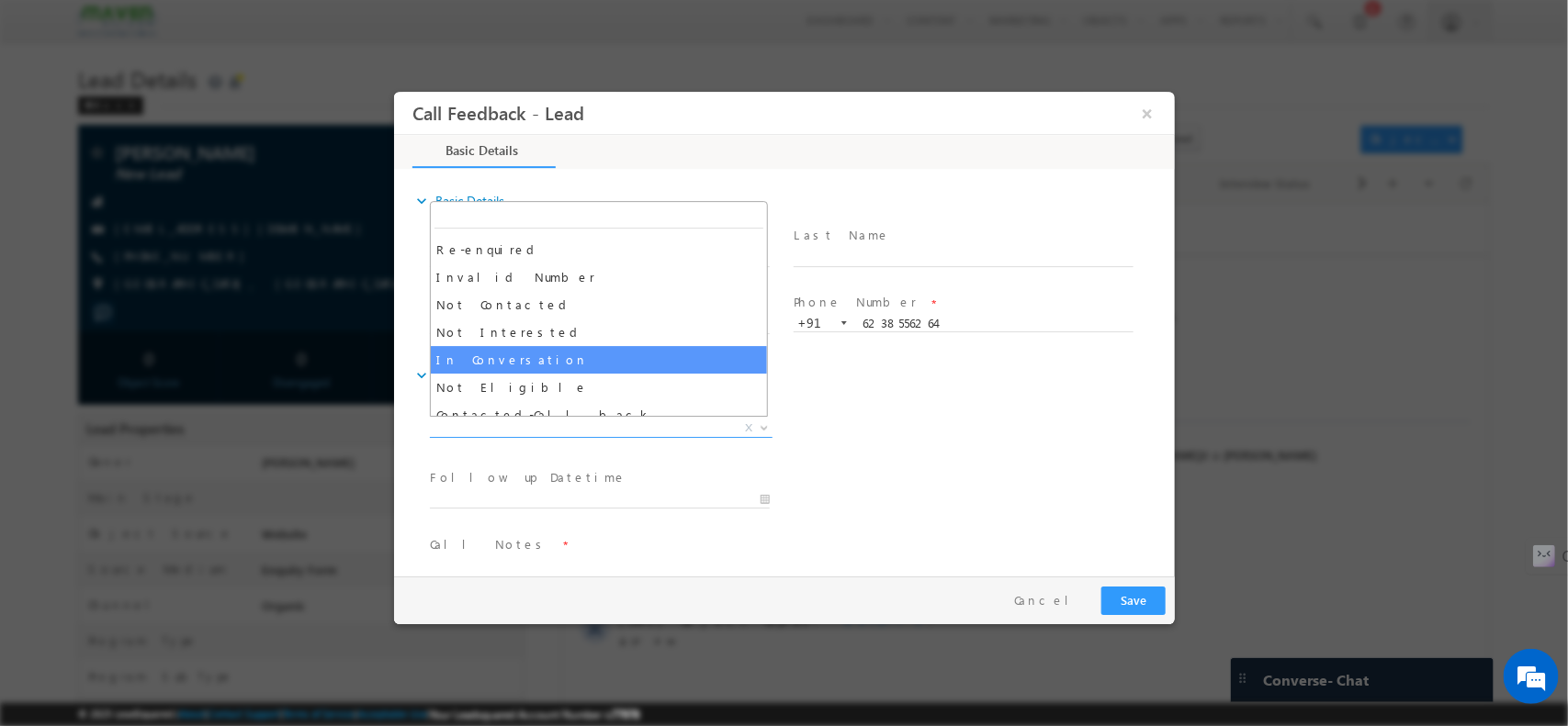
select select "In Conversation"
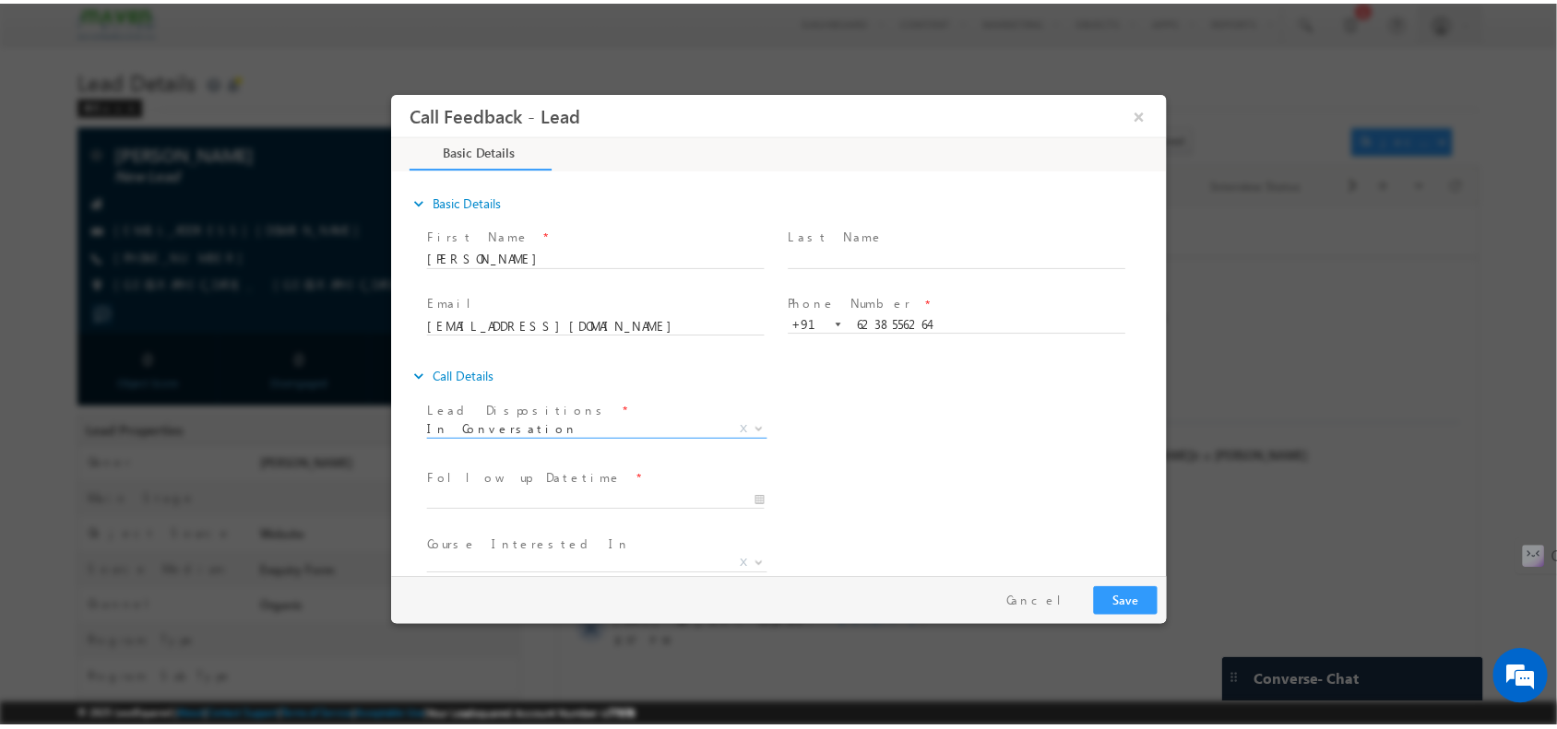
scroll to position [99, 0]
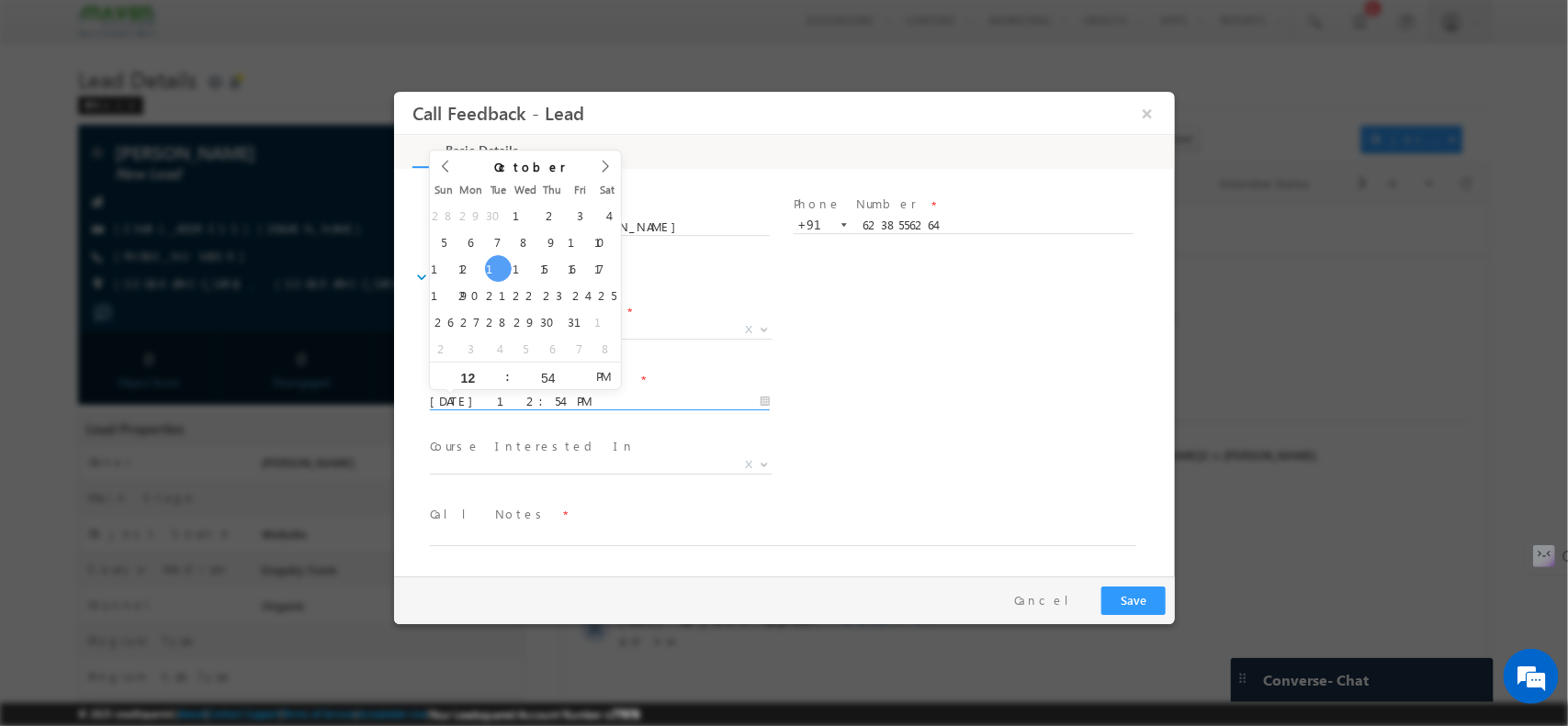
click at [569, 398] on input "14/10/2025 12:54 PM" at bounding box center [599, 401] width 340 height 18
type input "15/10/2025 12:54 PM"
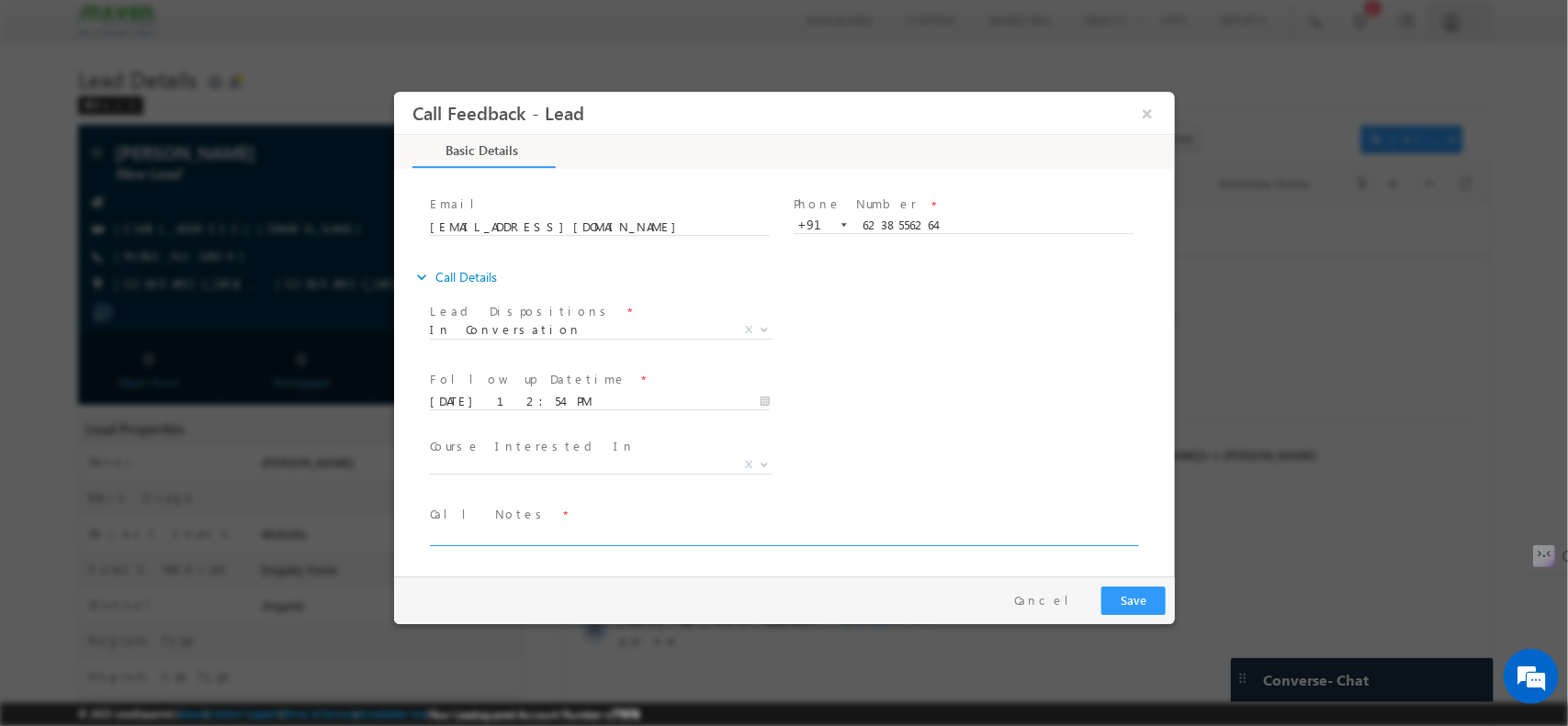
click at [500, 536] on textarea at bounding box center [782, 535] width 706 height 21
click at [614, 542] on textarea "pitched PD with placements / 1" at bounding box center [782, 535] width 706 height 21
type textarea "pitched PD with placements / 1 lakh"
click at [1147, 601] on button "Save" at bounding box center [1133, 600] width 65 height 29
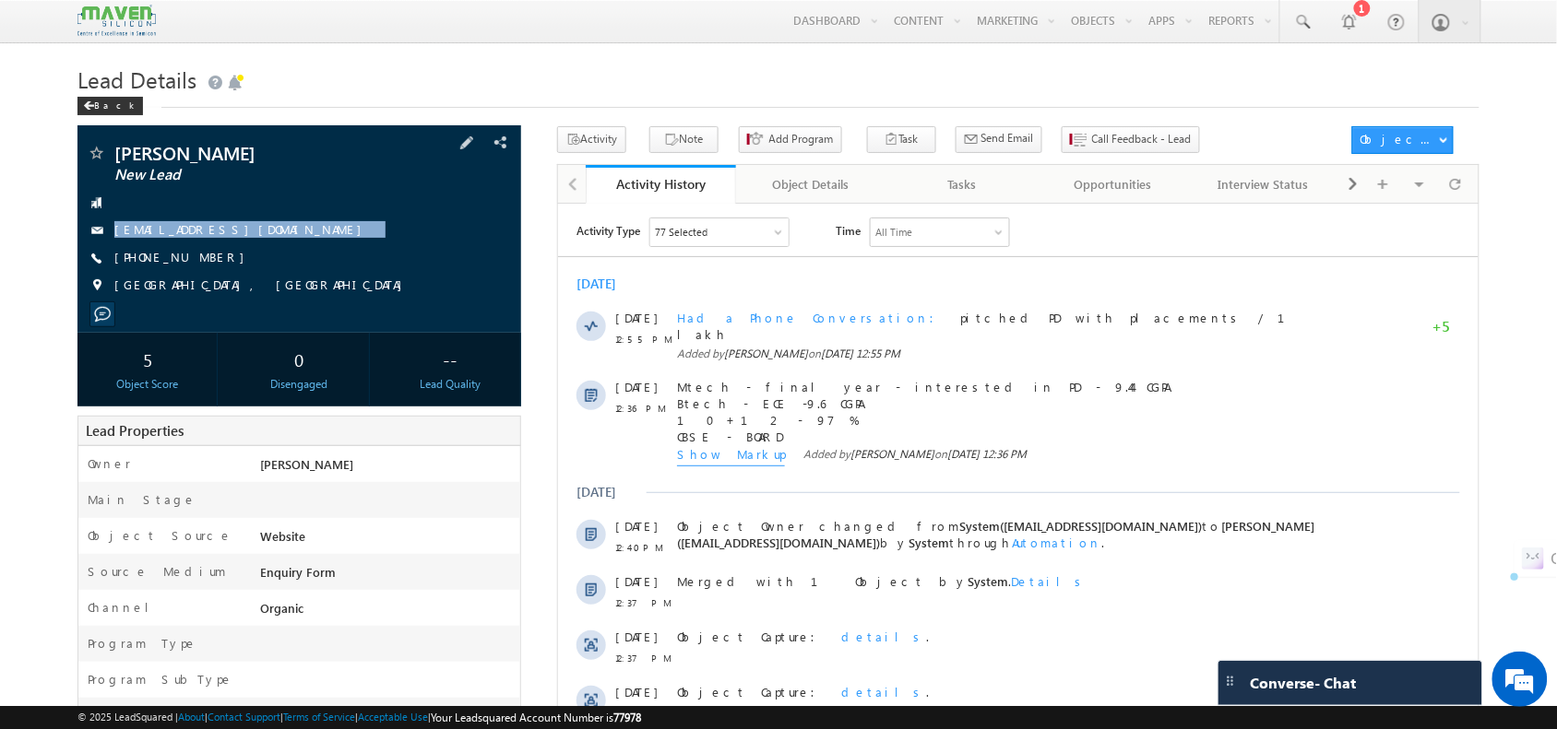
drag, startPoint x: 287, startPoint y: 241, endPoint x: 196, endPoint y: 245, distance: 90.5
click at [196, 245] on div "Neha Maria Essy New Lead nehamariaessy@gmail.com +91-6238556264" at bounding box center [299, 224] width 424 height 160
copy div "nehamariaessy@gmail.com"
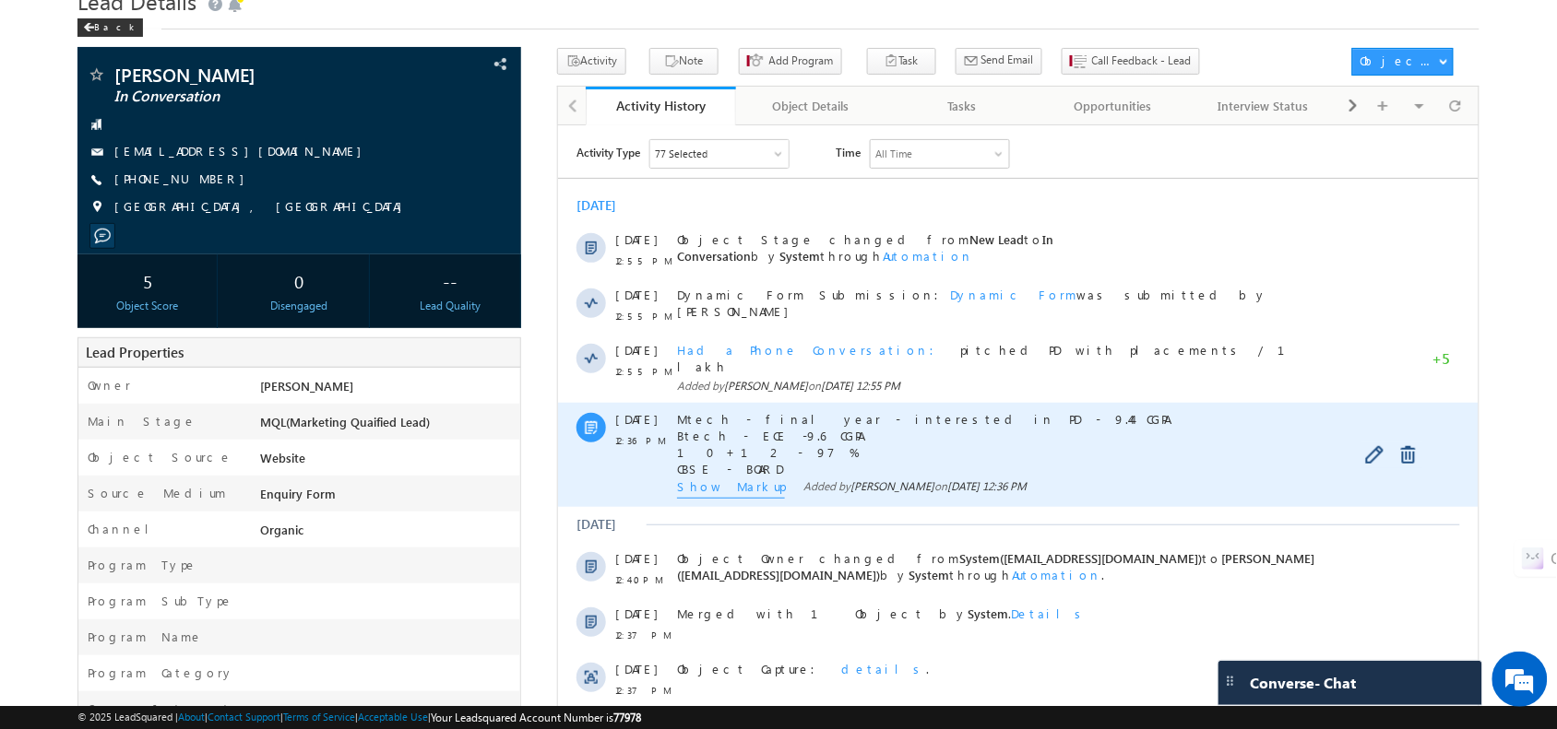
click at [730, 478] on span "Show Markup" at bounding box center [730, 488] width 108 height 20
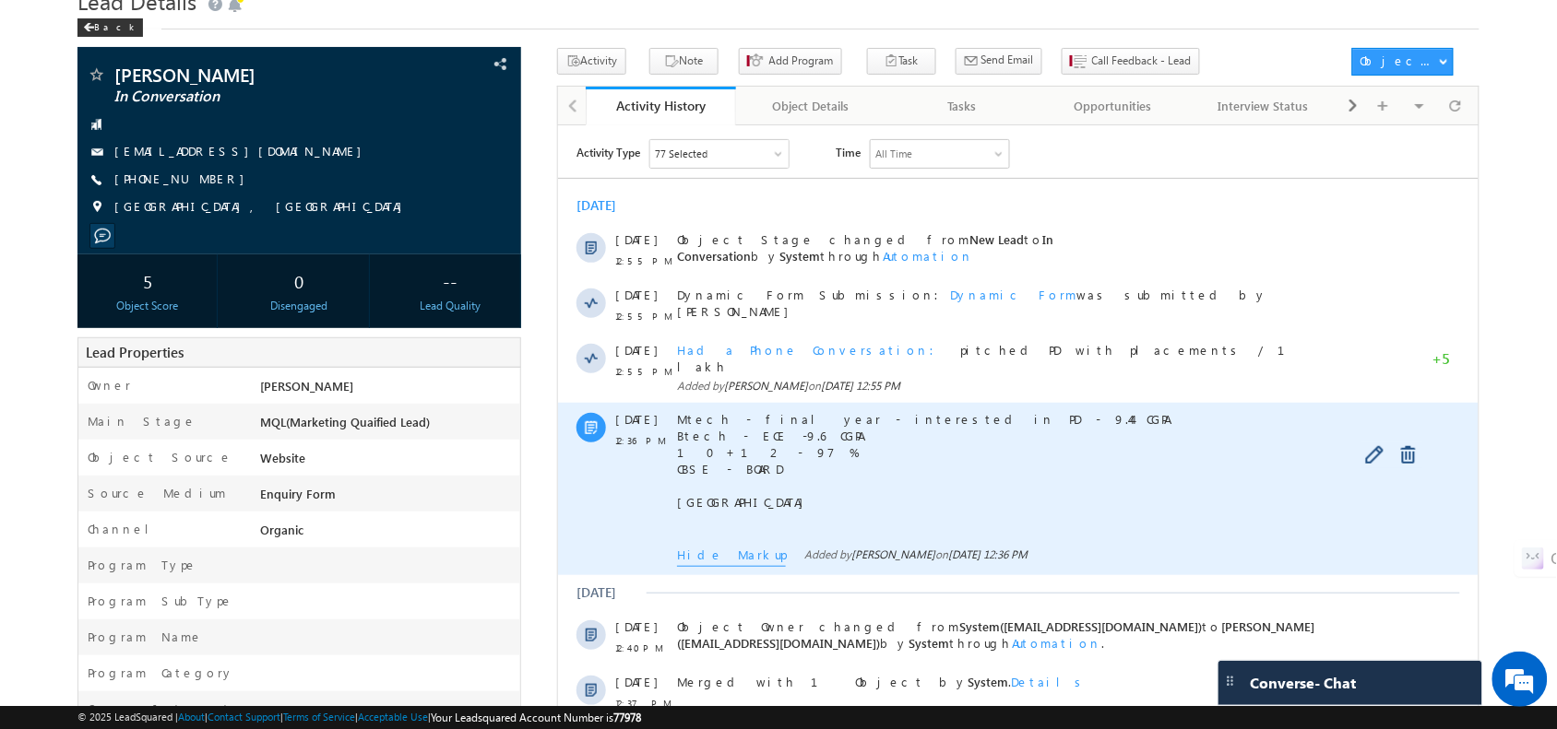
drag, startPoint x: 788, startPoint y: 492, endPoint x: 671, endPoint y: 398, distance: 148.9
click at [671, 402] on div "[DATE] 12:36 PM Mtech - final year - interested in PD - 9.44 CGPA Btech - ECE -…" at bounding box center [1017, 488] width 920 height 172
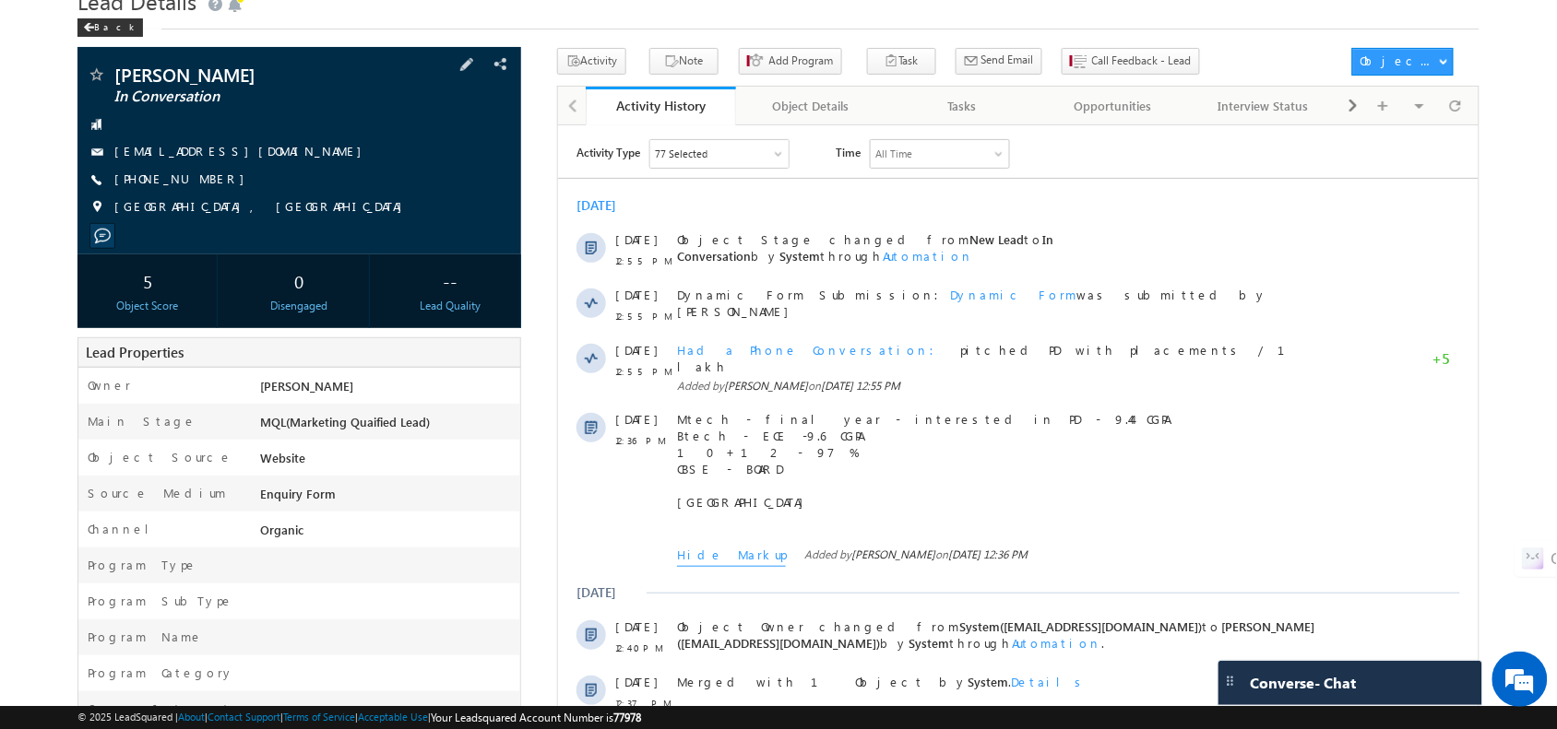
click at [321, 143] on div "[PERSON_NAME] In Conversation [EMAIL_ADDRESS][DOMAIN_NAME] [PHONE_NUMBER] [GEOG…" at bounding box center [299, 145] width 424 height 160
drag, startPoint x: 221, startPoint y: 184, endPoint x: 112, endPoint y: 158, distance: 113.0
click at [112, 158] on div "[PERSON_NAME] In Conversation [EMAIL_ADDRESS][DOMAIN_NAME] [PHONE_NUMBER] [GEOG…" at bounding box center [299, 145] width 424 height 160
copy div "[EMAIL_ADDRESS][DOMAIN_NAME]"
click at [175, 186] on span "[PHONE_NUMBER]" at bounding box center [183, 180] width 139 height 18
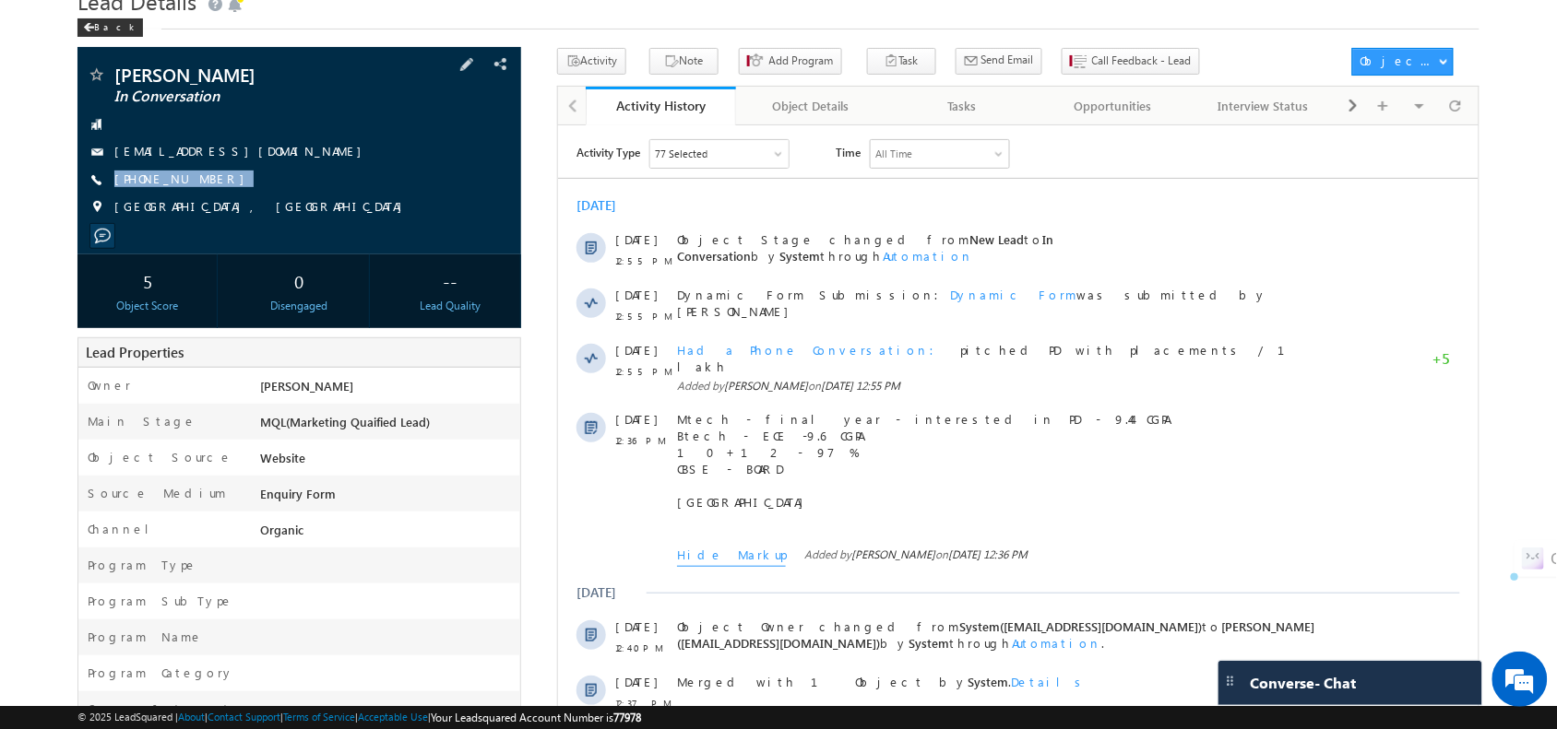
drag, startPoint x: 215, startPoint y: 187, endPoint x: 212, endPoint y: 201, distance: 14.1
click at [212, 201] on div "Neha Maria Essy In Conversation nehamariaessy@gmail.com +91-6238556264 Kerala, …" at bounding box center [299, 145] width 424 height 160
copy div "+91-6238556264"
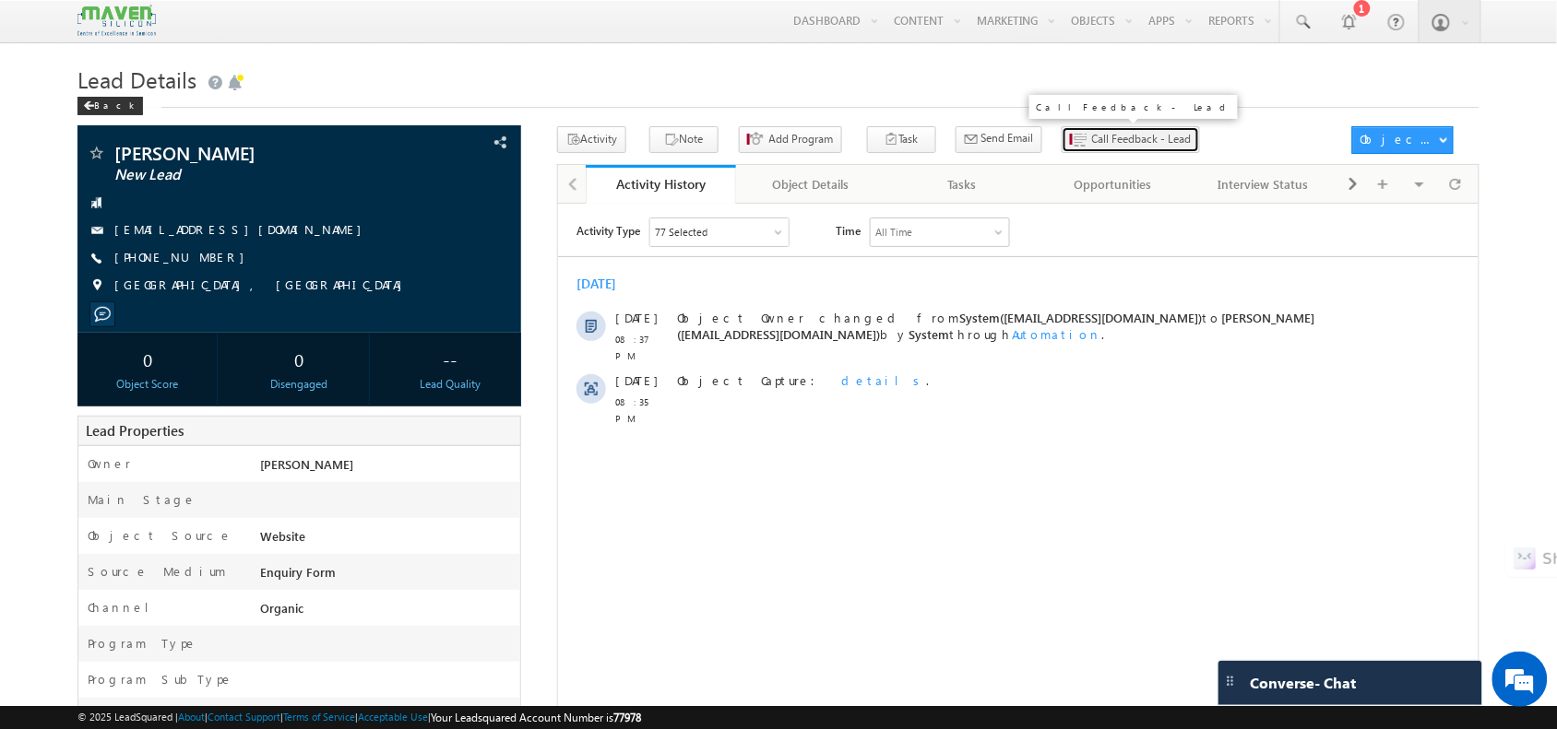
click at [1122, 143] on span "Call Feedback - Lead" at bounding box center [1142, 139] width 100 height 17
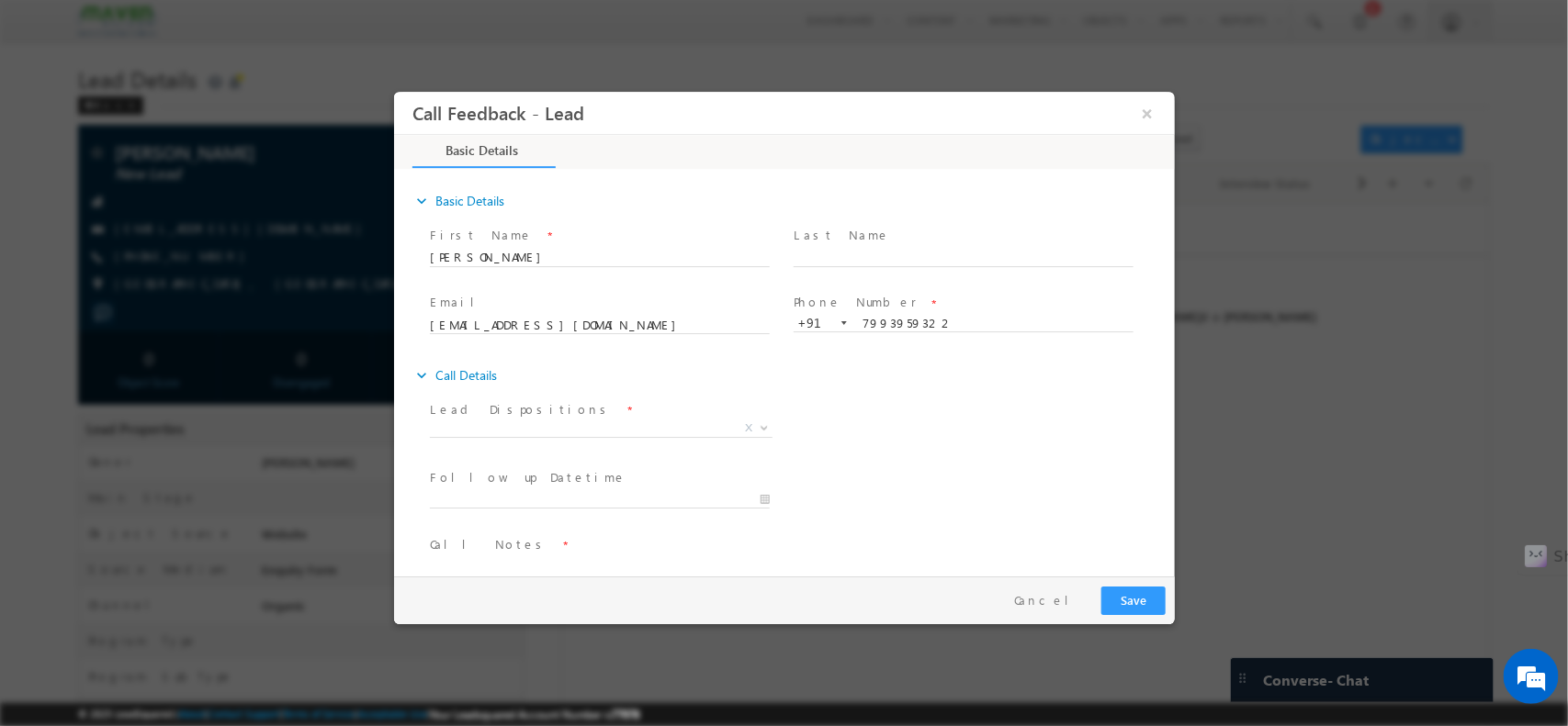
click at [594, 440] on div "Prospect Interested Re-enquired Invalid Number Not Contacted Not Interested In …" at bounding box center [608, 429] width 357 height 21
click at [571, 434] on span "X" at bounding box center [601, 428] width 343 height 18
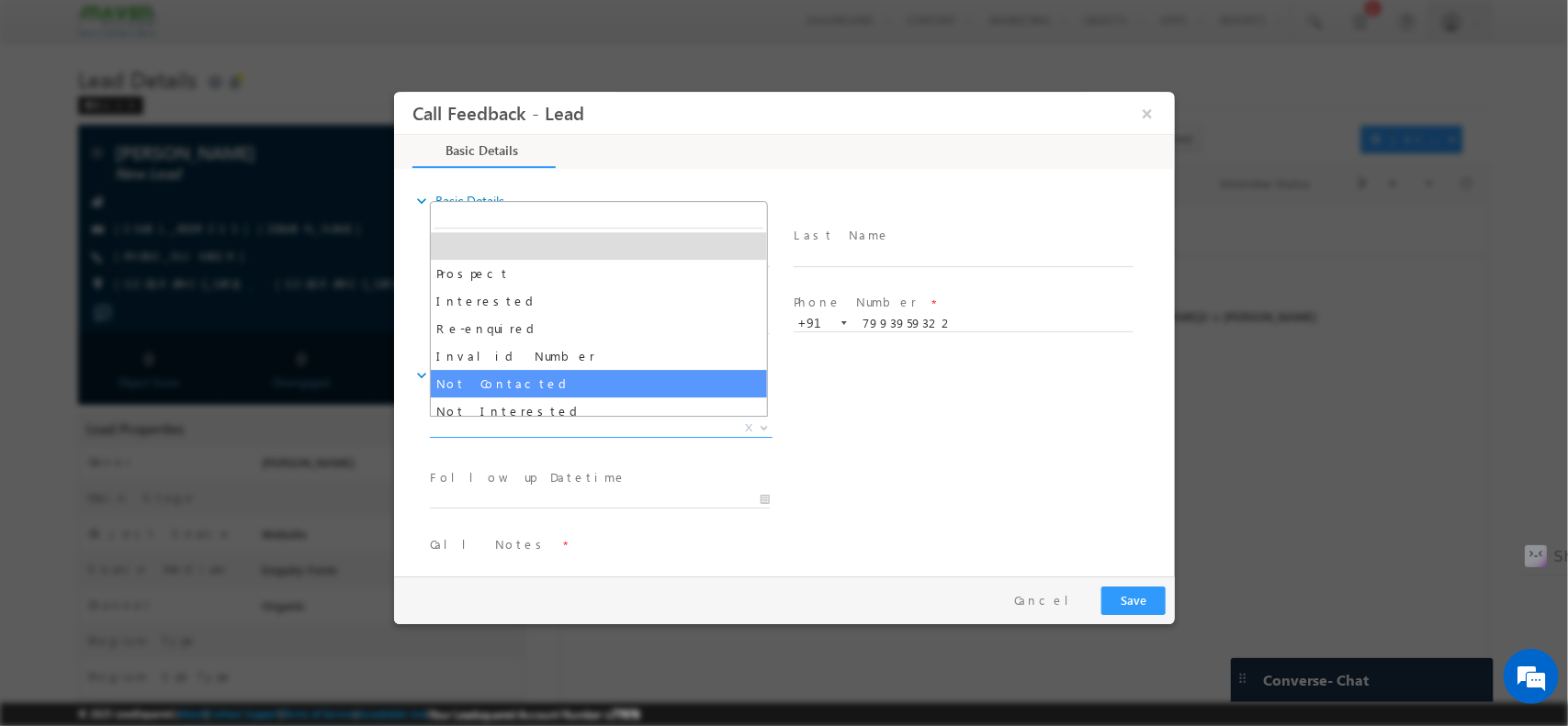
select select "Not Contacted"
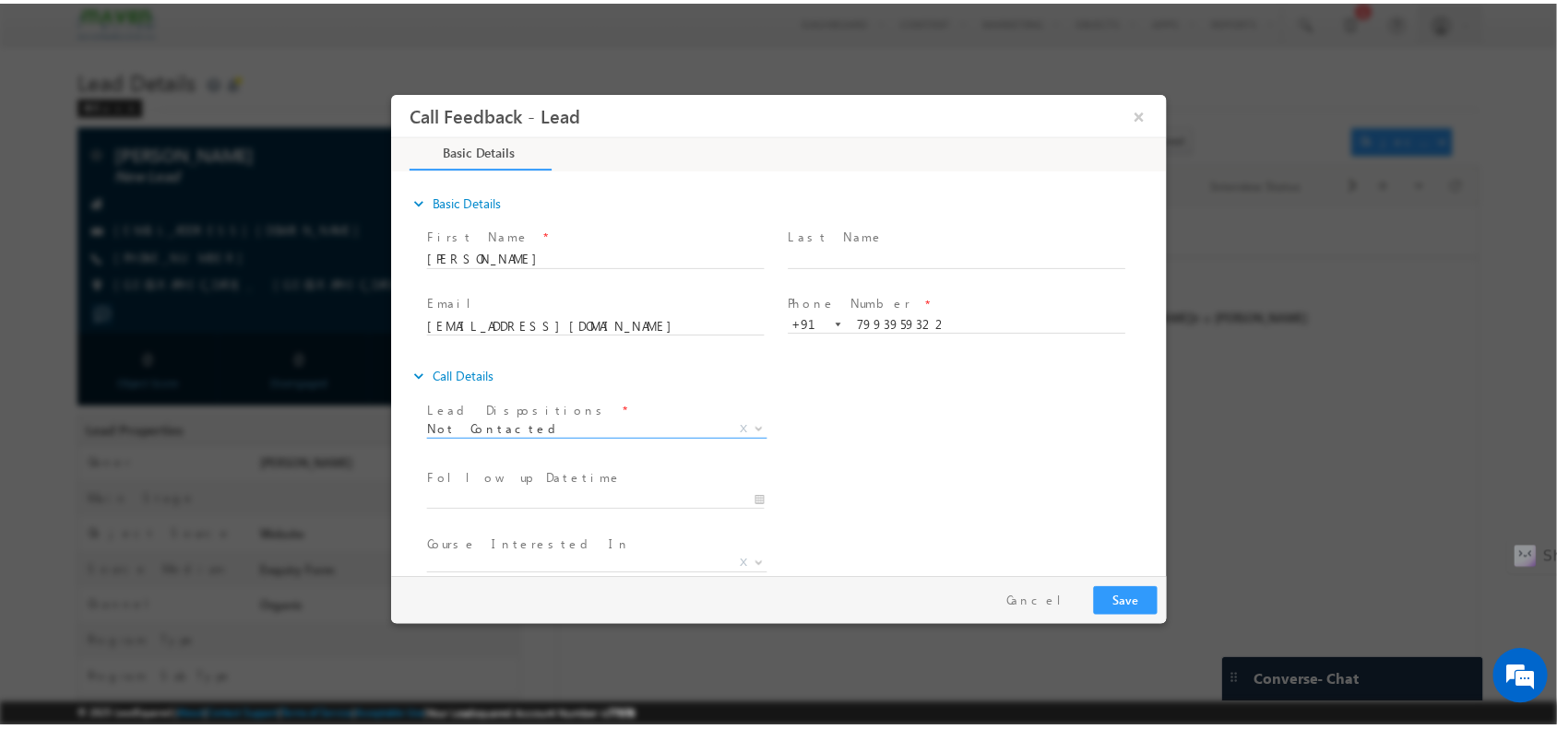
scroll to position [99, 0]
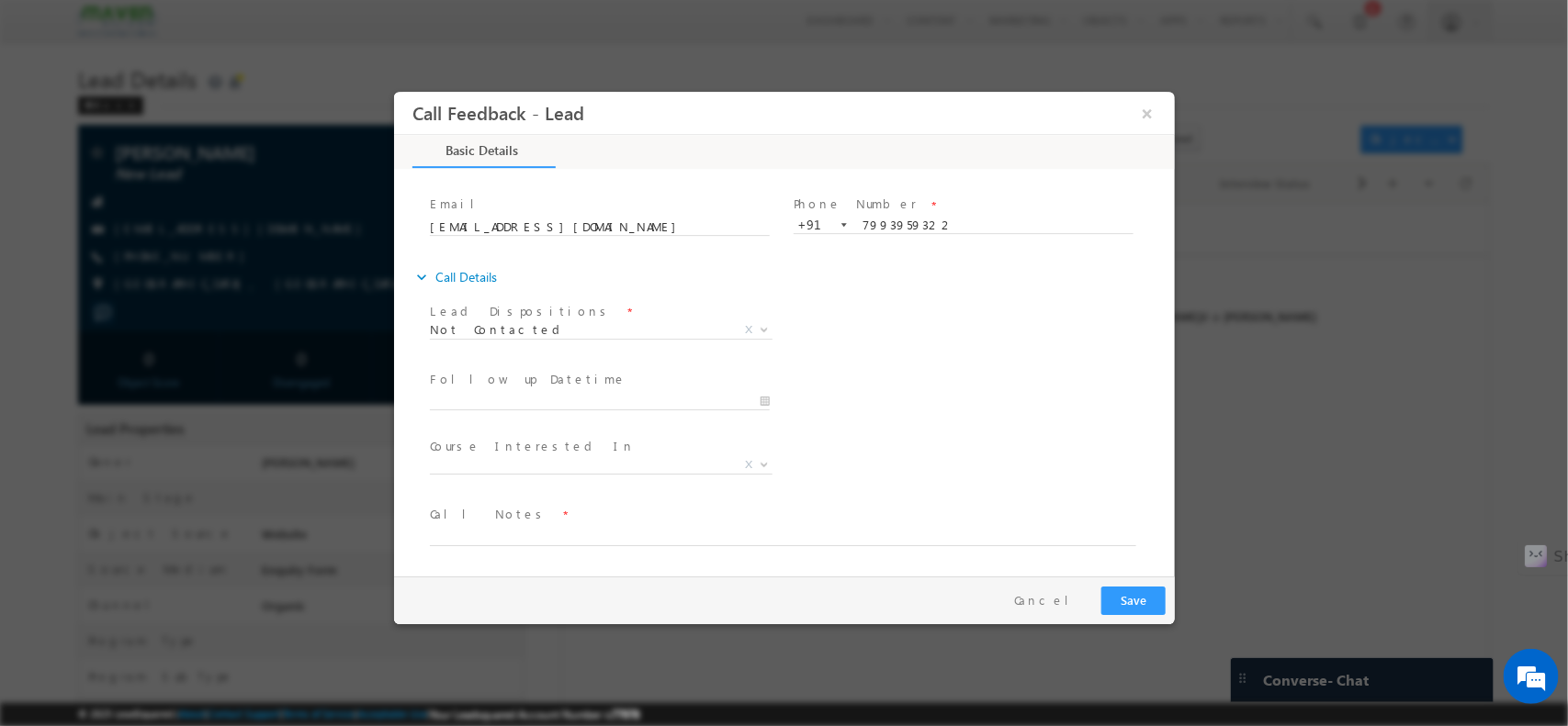
click at [501, 523] on span "Call Notes *" at bounding box center [772, 514] width 686 height 20
click at [481, 540] on textarea at bounding box center [782, 535] width 706 height 21
type textarea "NPU"
click at [1122, 587] on button "Save" at bounding box center [1133, 600] width 65 height 29
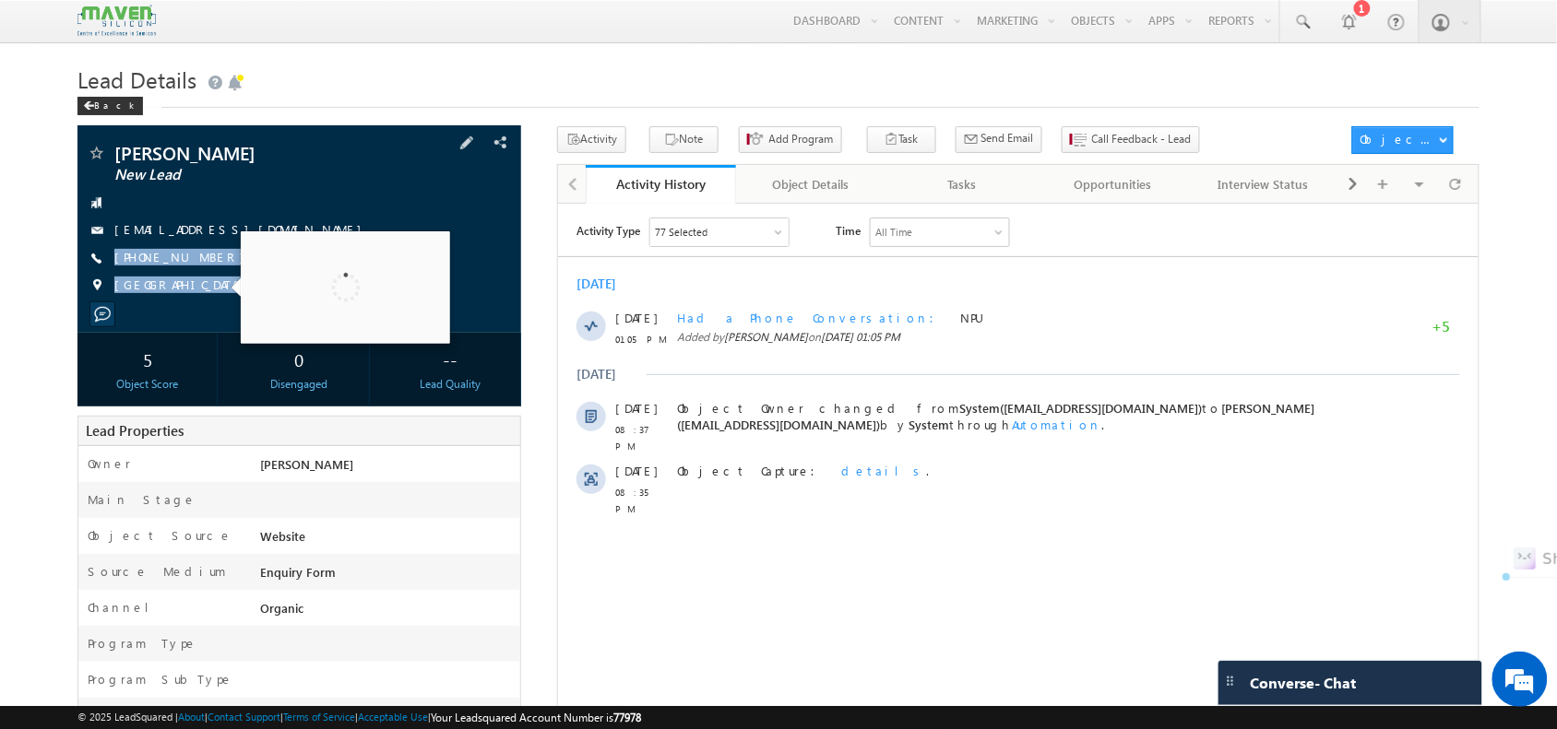
drag, startPoint x: 214, startPoint y: 252, endPoint x: 223, endPoint y: 279, distance: 29.2
click at [223, 279] on div "Yanapu satya srinivas New Lead srinivasyanapu79@gmail.com +91-7993959322" at bounding box center [299, 224] width 424 height 160
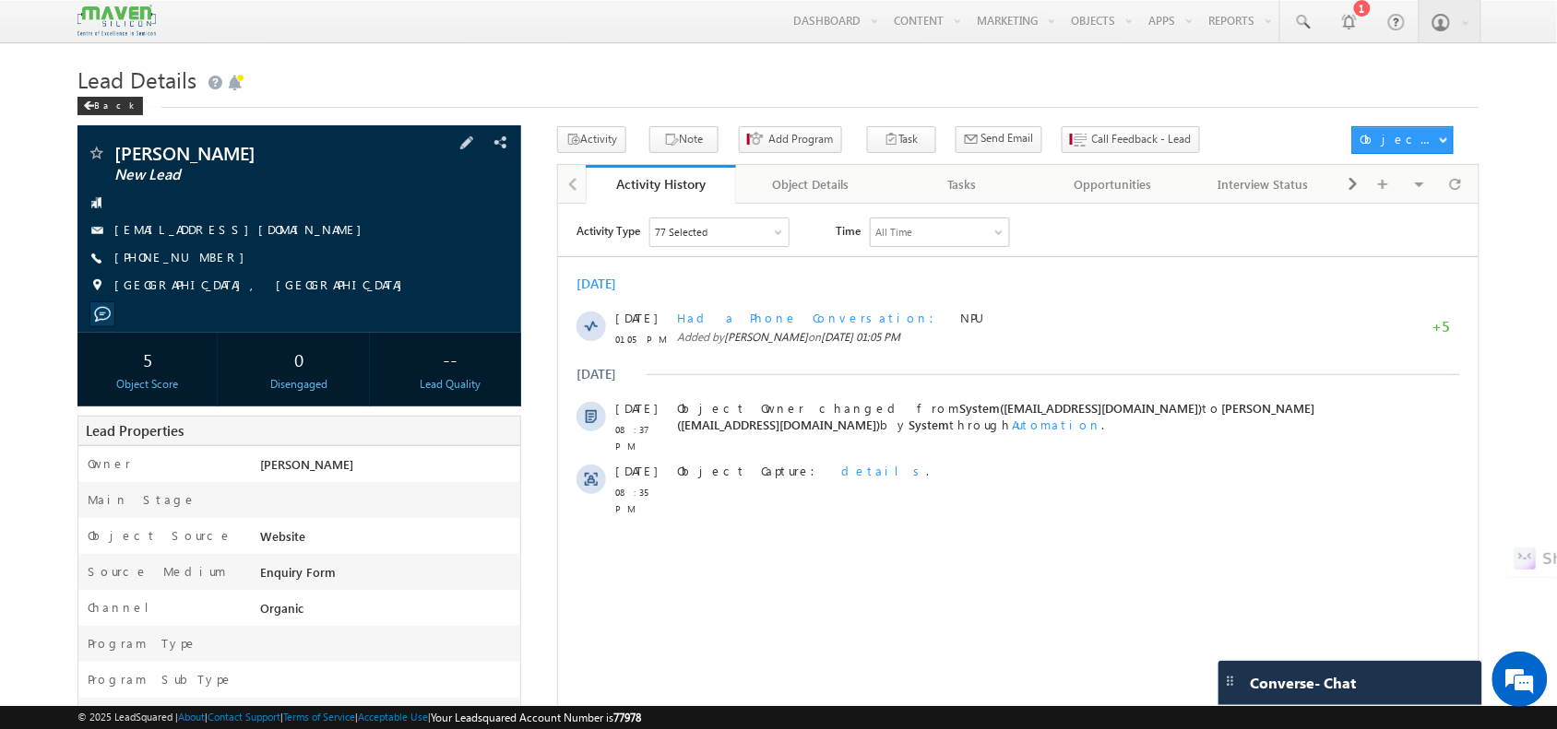
click at [328, 244] on div "Yanapu satya srinivas New Lead srinivasyanapu79@gmail.com +91-7993959322" at bounding box center [299, 224] width 424 height 160
drag, startPoint x: 244, startPoint y: 252, endPoint x: 245, endPoint y: 274, distance: 22.2
click at [245, 274] on div "Yanapu satya srinivas New Lead srinivasyanapu79@gmail.com +91-7993959322" at bounding box center [299, 224] width 424 height 160
copy div "+91-7993959322"
